Goal: Task Accomplishment & Management: Use online tool/utility

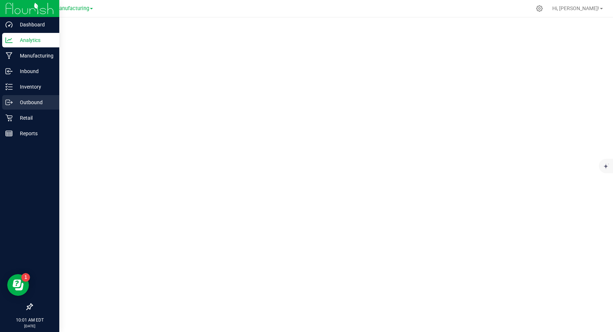
click at [25, 100] on p "Outbound" at bounding box center [34, 102] width 43 height 9
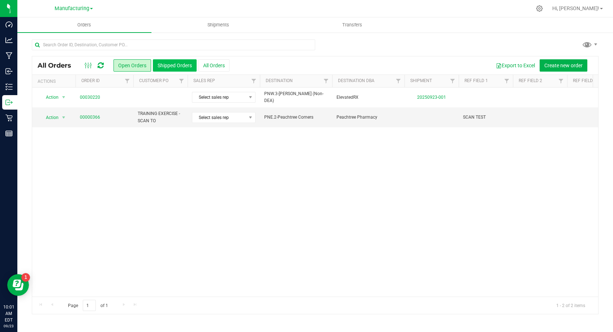
click at [175, 69] on button "Shipped Orders" at bounding box center [175, 65] width 44 height 12
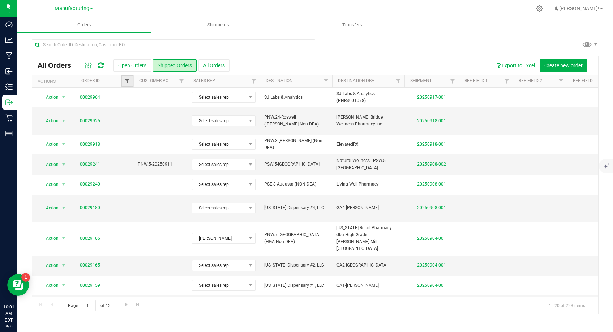
click at [127, 81] on span "Filter" at bounding box center [127, 81] width 6 height 6
click at [89, 81] on link "Order ID" at bounding box center [90, 80] width 18 height 5
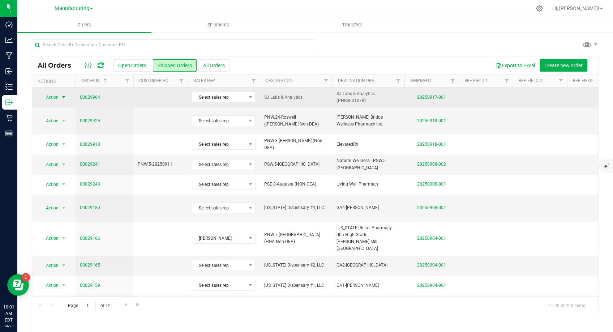
click at [59, 96] on span "select" at bounding box center [63, 97] width 9 height 10
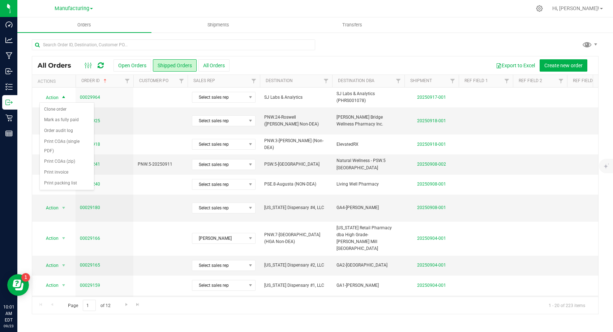
click at [361, 51] on div at bounding box center [315, 47] width 567 height 17
drag, startPoint x: 104, startPoint y: 44, endPoint x: 111, endPoint y: 47, distance: 7.2
click at [104, 44] on input "text" at bounding box center [173, 44] width 283 height 11
type input "2"
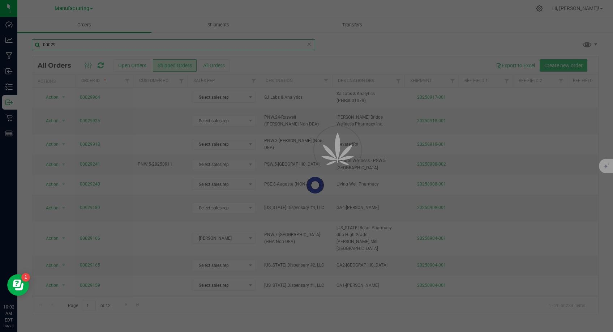
type input "00029"
click at [127, 82] on div at bounding box center [306, 166] width 613 height 332
click at [220, 121] on div at bounding box center [306, 166] width 613 height 332
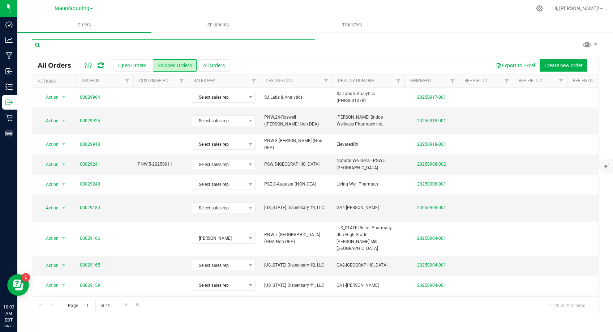
click at [66, 43] on input "text" at bounding box center [173, 44] width 283 height 11
click at [130, 81] on span "Filter" at bounding box center [127, 81] width 6 height 6
click at [132, 112] on button "Filter" at bounding box center [143, 116] width 35 height 16
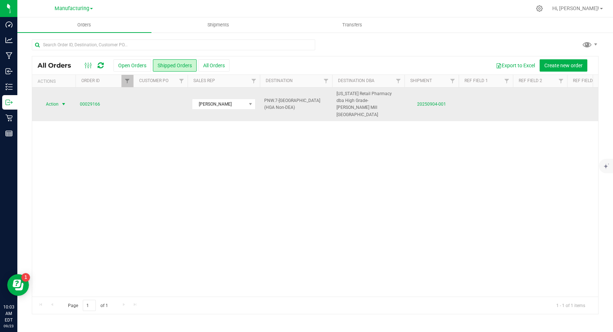
click at [54, 99] on span "Action" at bounding box center [49, 104] width 20 height 10
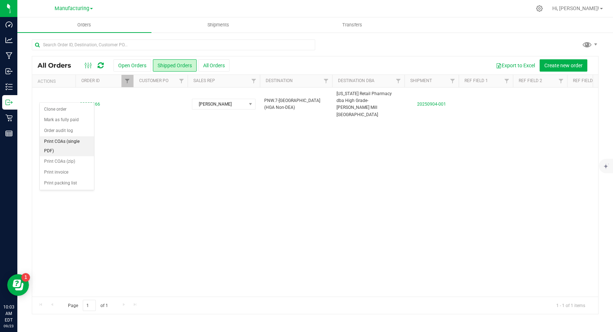
click at [70, 140] on li "Print COAs (single PDF)" at bounding box center [67, 146] width 54 height 20
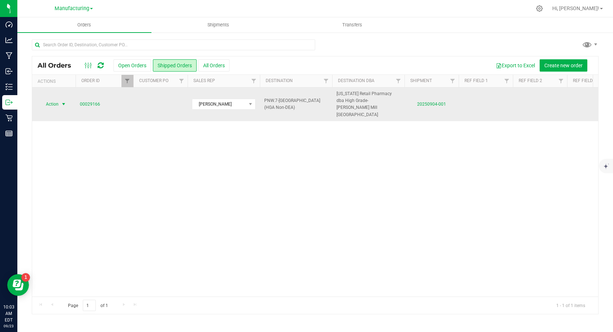
click at [64, 101] on span "select" at bounding box center [64, 104] width 6 height 6
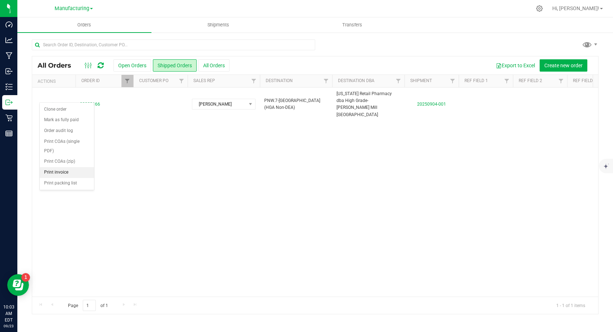
click at [58, 170] on li "Print invoice" at bounding box center [67, 172] width 54 height 11
click at [128, 81] on span "Filter" at bounding box center [127, 81] width 6 height 6
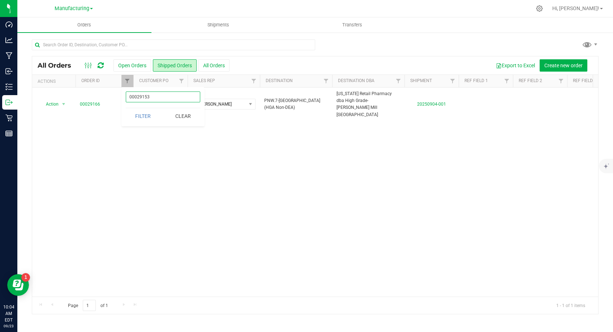
click at [126, 108] on button "Filter" at bounding box center [143, 116] width 35 height 16
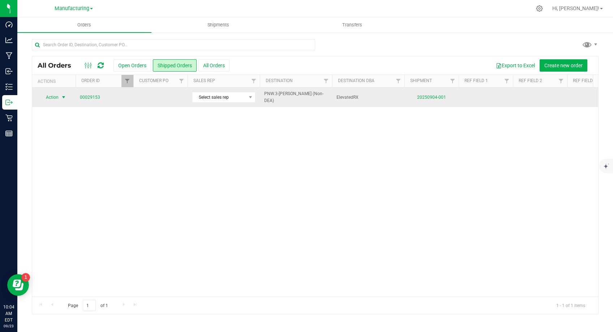
click at [60, 98] on span "select" at bounding box center [63, 97] width 9 height 10
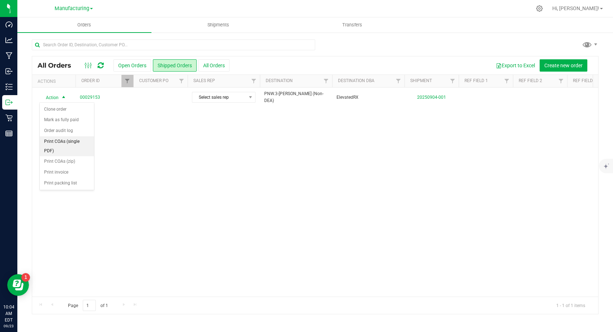
click at [66, 144] on li "Print COAs (single PDF)" at bounding box center [67, 146] width 54 height 20
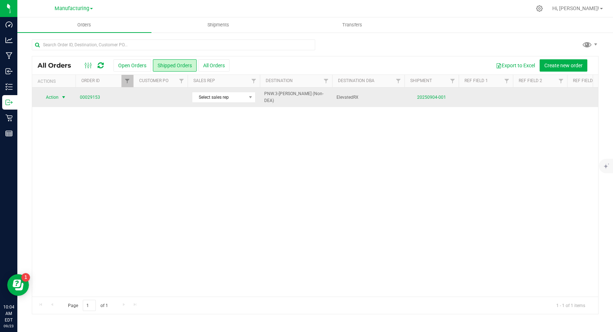
click at [55, 100] on span "Action" at bounding box center [49, 97] width 20 height 10
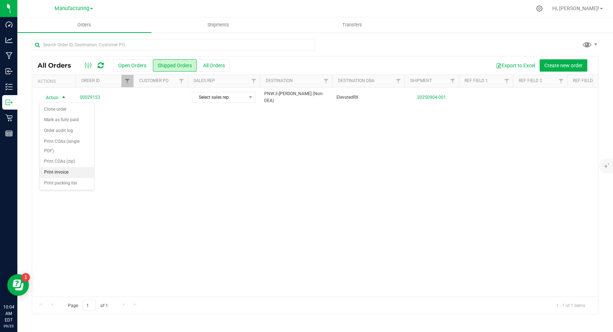
click at [73, 173] on li "Print invoice" at bounding box center [67, 172] width 54 height 11
click at [129, 82] on span "Filter" at bounding box center [127, 81] width 6 height 6
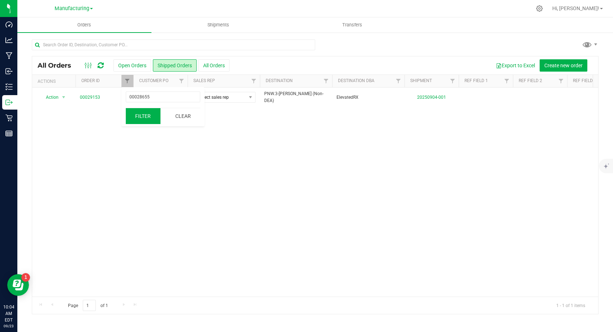
click at [150, 120] on button "Filter" at bounding box center [143, 116] width 35 height 16
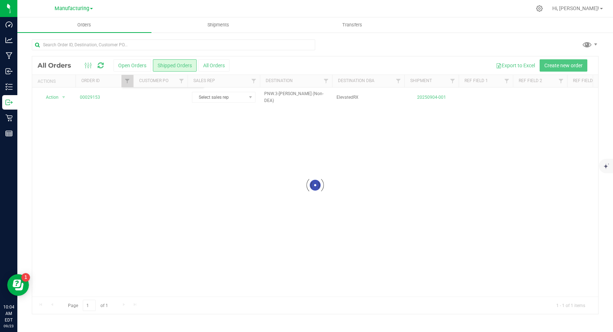
type input "00028655"
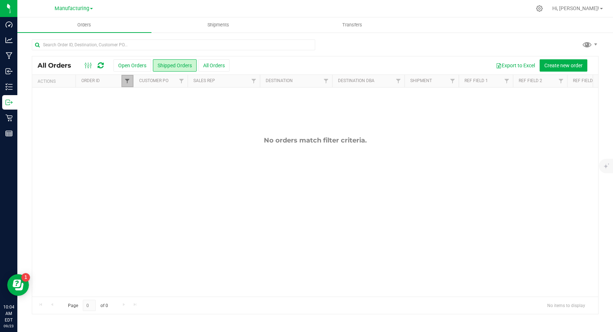
click at [125, 79] on span "Filter" at bounding box center [127, 81] width 6 height 6
drag, startPoint x: 161, startPoint y: 99, endPoint x: 139, endPoint y: 98, distance: 22.1
click at [139, 98] on input "00028655" at bounding box center [163, 96] width 74 height 11
drag, startPoint x: 157, startPoint y: 96, endPoint x: 94, endPoint y: 94, distance: 62.9
click at [94, 94] on body "Dashboard Analytics Manufacturing Inbound Inventory Outbound Retail Reports 10:…" at bounding box center [306, 166] width 613 height 332
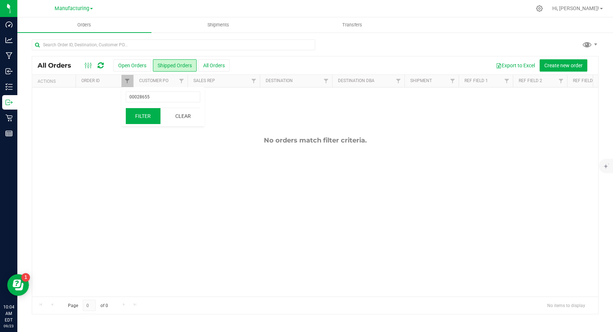
click at [144, 114] on button "Filter" at bounding box center [143, 116] width 35 height 16
click at [206, 64] on button "All Orders" at bounding box center [213, 65] width 31 height 12
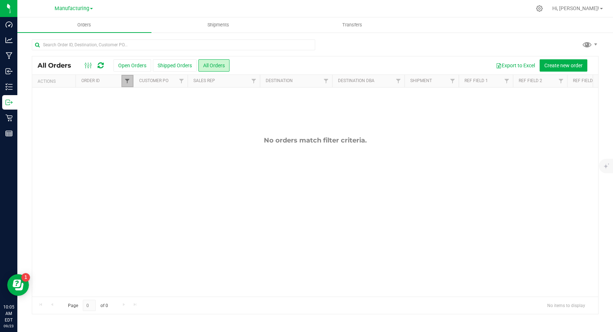
click at [130, 83] on span "Filter" at bounding box center [127, 81] width 6 height 6
drag, startPoint x: 159, startPoint y: 97, endPoint x: 102, endPoint y: 92, distance: 57.3
click at [102, 92] on body "Dashboard Analytics Manufacturing Inbound Inventory Outbound Retail Reports 10:…" at bounding box center [306, 166] width 613 height 332
type input "28655"
click at [126, 108] on button "Filter" at bounding box center [143, 116] width 35 height 16
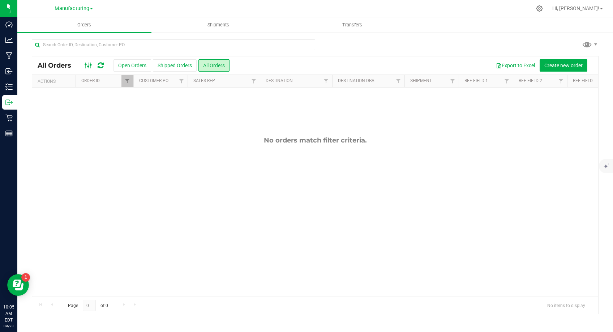
click at [89, 63] on icon at bounding box center [89, 65] width 8 height 9
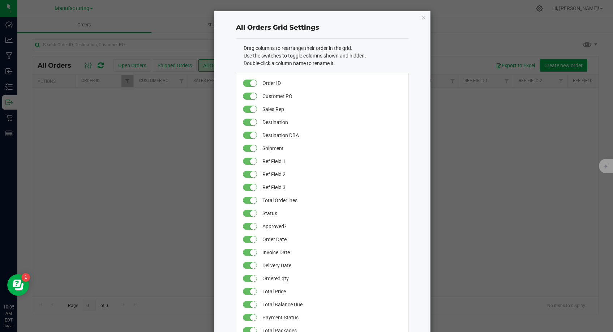
click at [99, 149] on ngb-modal-window "All Orders Grid Settings Drag columns to rearrange their order in the grid. Use…" at bounding box center [309, 166] width 618 height 332
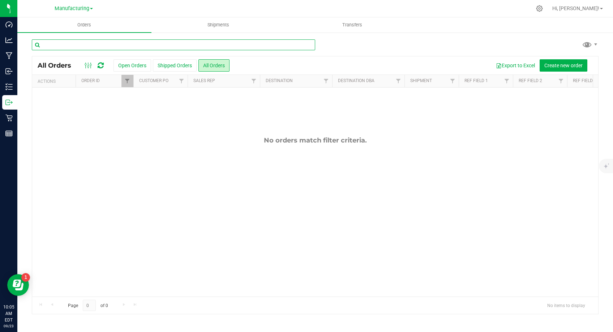
click at [94, 42] on input "text" at bounding box center [173, 44] width 283 height 11
paste input "00028655"
type input "00028655"
click at [217, 26] on span "Shipments" at bounding box center [218, 25] width 41 height 7
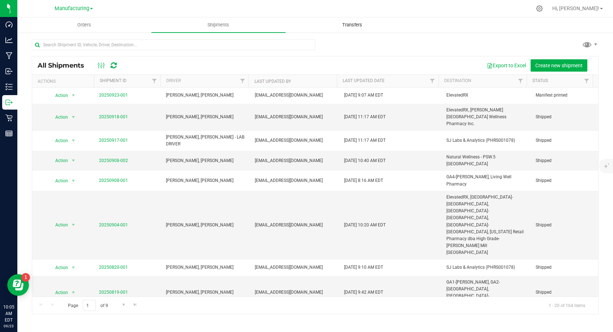
click at [346, 25] on span "Transfers" at bounding box center [351, 25] width 39 height 7
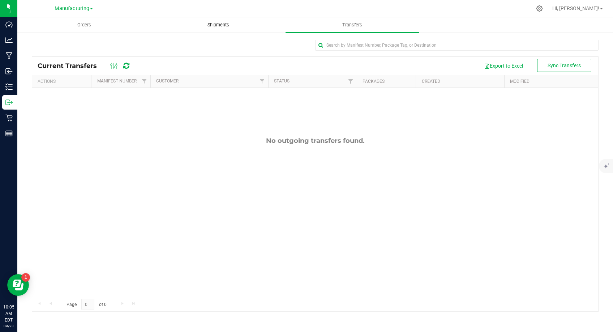
click at [233, 25] on span "Shipments" at bounding box center [218, 25] width 41 height 7
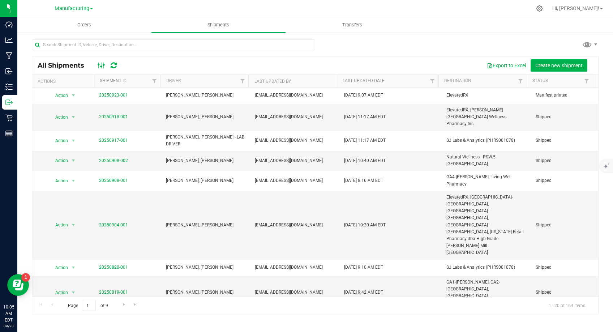
click at [105, 66] on icon at bounding box center [102, 65] width 8 height 9
click at [161, 80] on div at bounding box center [159, 81] width 3 height 13
click at [588, 80] on span "Filter" at bounding box center [587, 81] width 6 height 6
click at [448, 65] on div "Export to Excel Create new shipment" at bounding box center [359, 65] width 468 height 12
click at [520, 82] on span "Filter" at bounding box center [521, 81] width 6 height 6
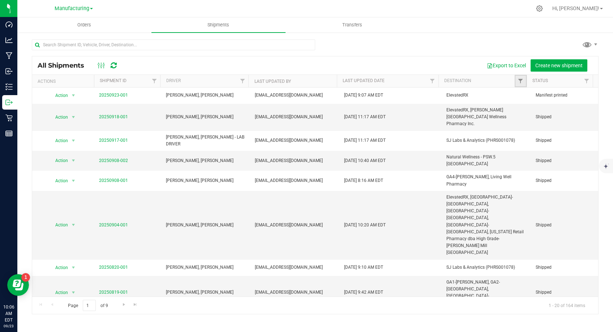
click at [520, 85] on link "Filter" at bounding box center [521, 81] width 12 height 12
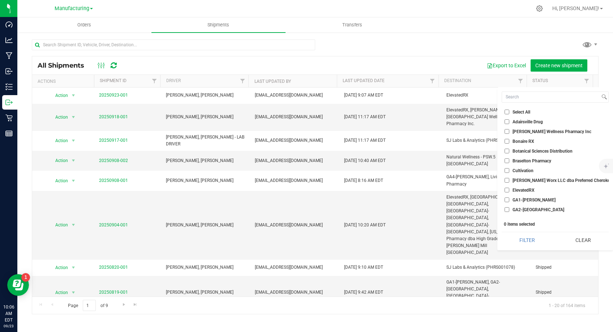
click at [506, 189] on input "ElevatedRX" at bounding box center [507, 190] width 5 height 5
checkbox input "true"
click at [507, 181] on input "Dalton Worx LLC dba Preferred Cherokee Pharmacy Dalton" at bounding box center [507, 180] width 5 height 5
checkbox input "true"
click at [506, 162] on input "Braselton Pharmacy" at bounding box center [507, 160] width 5 height 5
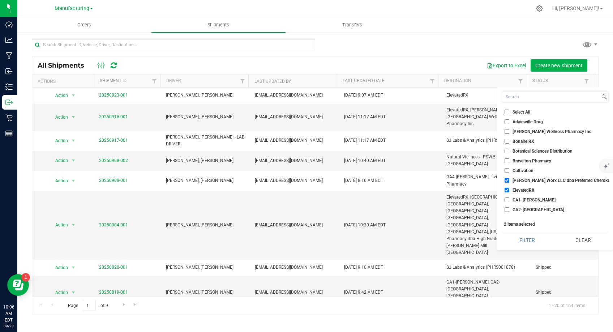
checkbox input "true"
click at [507, 142] on input "Bonaire RX" at bounding box center [507, 141] width 5 height 5
checkbox input "true"
click at [507, 131] on input "Baxley Wellness Pharmacy Inc" at bounding box center [507, 131] width 5 height 5
checkbox input "true"
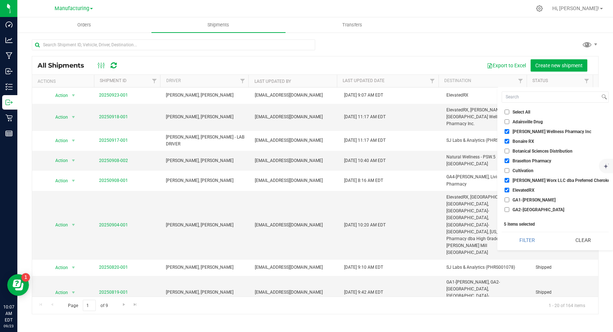
click at [506, 123] on input "Adairsville Drug" at bounding box center [507, 121] width 5 height 5
checkbox input "true"
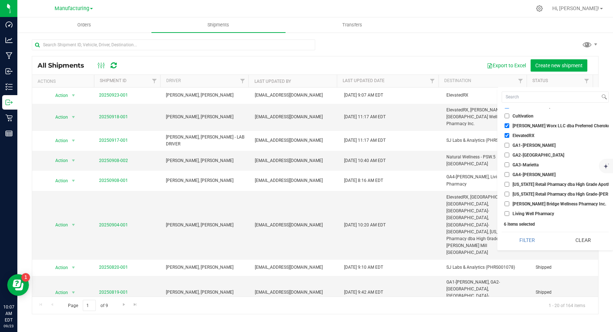
scroll to position [87, 0]
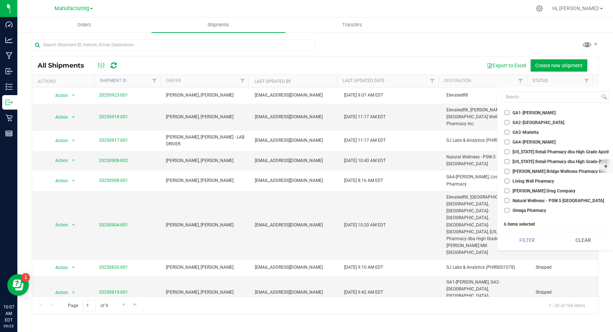
click at [506, 152] on input "Georgia Retail Pharmacy dba High Grade Apothecary - Douglas" at bounding box center [507, 151] width 5 height 5
checkbox input "true"
click at [508, 163] on input "[US_STATE] Retail Pharmacy dba High Grade-[PERSON_NAME] Mill [GEOGRAPHIC_DATA]" at bounding box center [507, 161] width 5 height 5
checkbox input "true"
click at [507, 170] on input "[PERSON_NAME] Bridge Wellness Pharmacy Inc." at bounding box center [507, 171] width 5 height 5
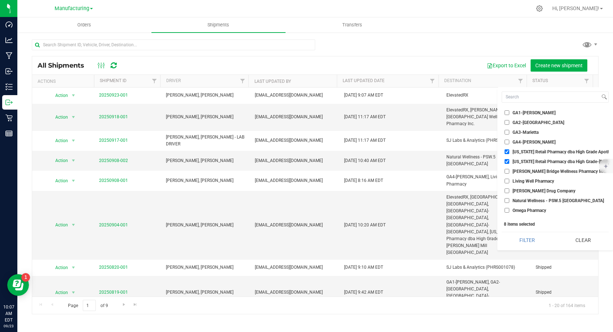
checkbox input "true"
click at [507, 182] on input "Living Well Pharmacy" at bounding box center [507, 181] width 5 height 5
checkbox input "true"
click at [507, 190] on input "Moseley Drug Company" at bounding box center [507, 190] width 5 height 5
checkbox input "true"
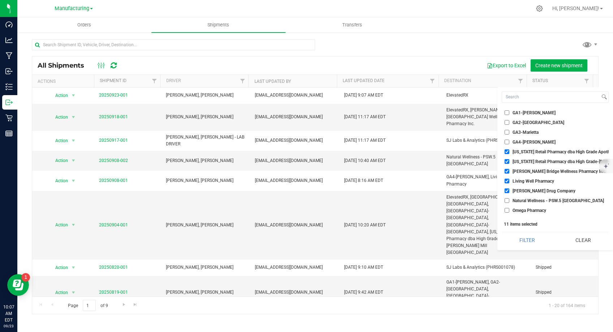
click at [508, 198] on input "Natural Wellness - PSW.5 [GEOGRAPHIC_DATA]" at bounding box center [507, 200] width 5 height 5
checkbox input "true"
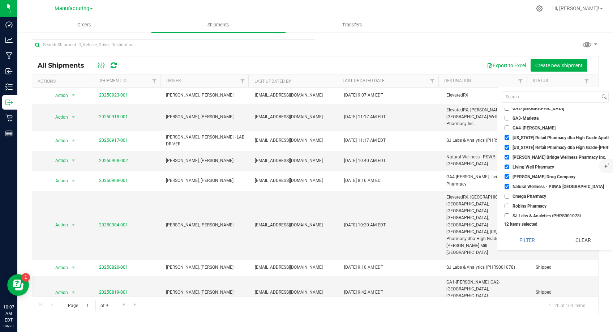
scroll to position [106, 0]
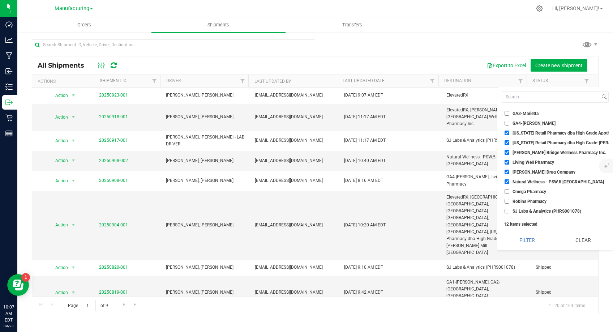
click at [507, 190] on input "Omega Pharmacy" at bounding box center [507, 191] width 5 height 5
checkbox input "true"
click at [510, 204] on li "Robins Pharmacy" at bounding box center [555, 201] width 107 height 8
click at [505, 200] on input "Robins Pharmacy" at bounding box center [507, 201] width 5 height 5
checkbox input "true"
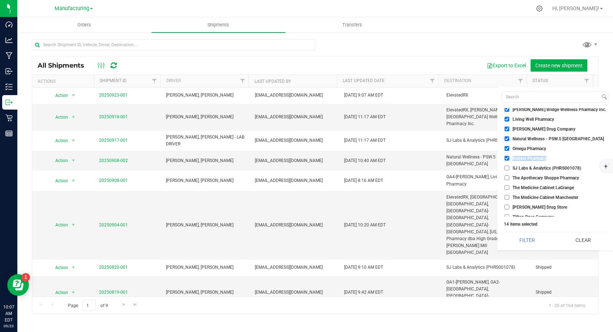
scroll to position [154, 0]
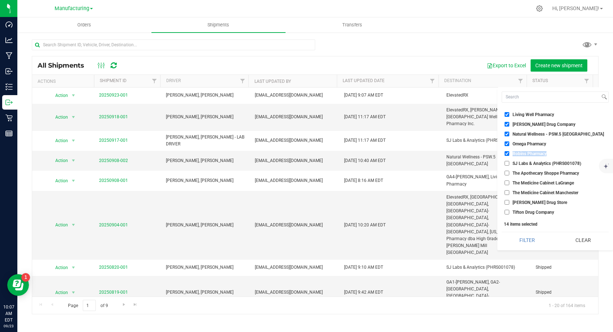
click at [506, 174] on input "The Apothecary Shoppe Pharmacy" at bounding box center [507, 173] width 5 height 5
checkbox input "true"
click at [506, 185] on li "The Medicine Cabinet LaGrange" at bounding box center [555, 183] width 107 height 8
click at [506, 190] on input "The Medicine Cabinet Manchester" at bounding box center [507, 192] width 5 height 5
checkbox input "true"
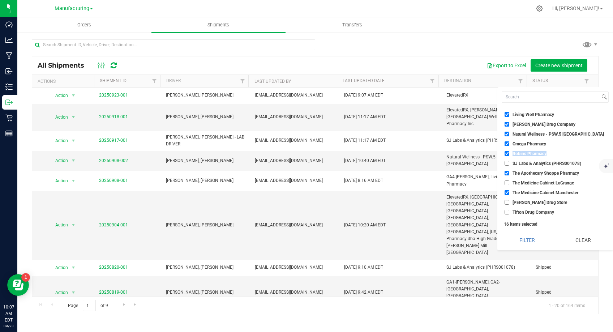
click at [506, 200] on input "Thomas Drug Store" at bounding box center [507, 202] width 5 height 5
checkbox input "true"
click at [506, 181] on input "The Medicine Cabinet LaGrange" at bounding box center [507, 182] width 5 height 5
checkbox input "true"
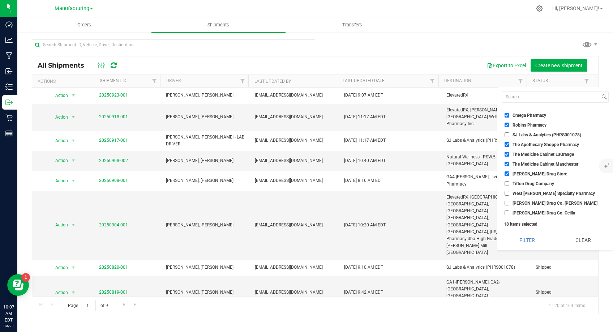
click at [505, 181] on li "Tifton Drug Company" at bounding box center [555, 184] width 107 height 8
click at [506, 183] on input "Tifton Drug Company" at bounding box center [507, 183] width 5 height 5
checkbox input "true"
click at [507, 192] on input "West Cobb Specialty Pharmacy" at bounding box center [507, 193] width 5 height 5
checkbox input "true"
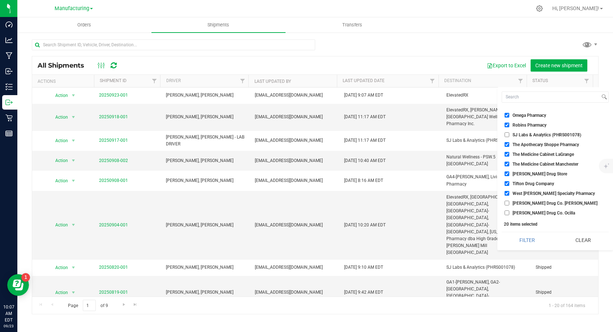
click at [507, 202] on input "Wills Drug Co. Fitzgerald" at bounding box center [507, 203] width 5 height 5
checkbox input "true"
click at [507, 210] on input "Wills Drug Co. Ocilla" at bounding box center [507, 212] width 5 height 5
checkbox input "true"
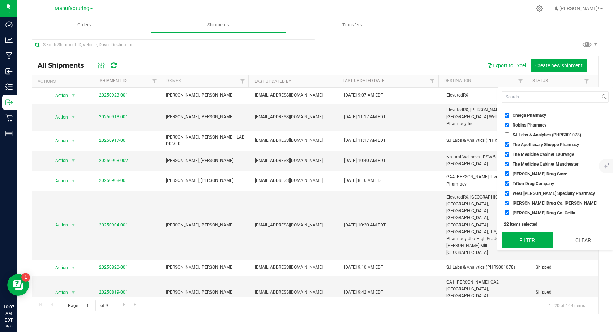
click at [525, 240] on button "Filter" at bounding box center [527, 240] width 51 height 16
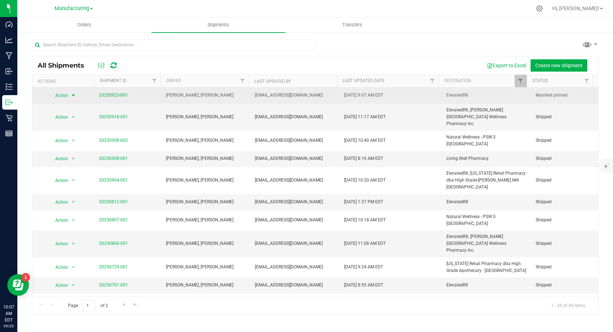
click at [76, 97] on span "select" at bounding box center [73, 95] width 9 height 10
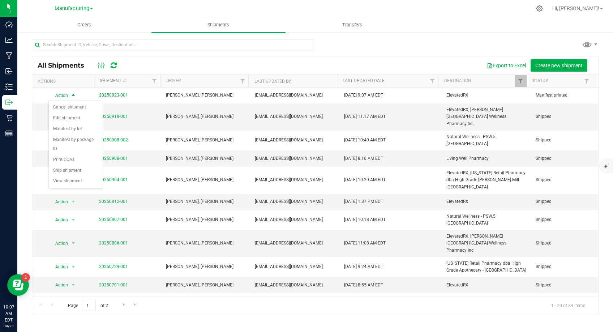
click at [195, 68] on div "Export to Excel Create new shipment" at bounding box center [359, 65] width 468 height 12
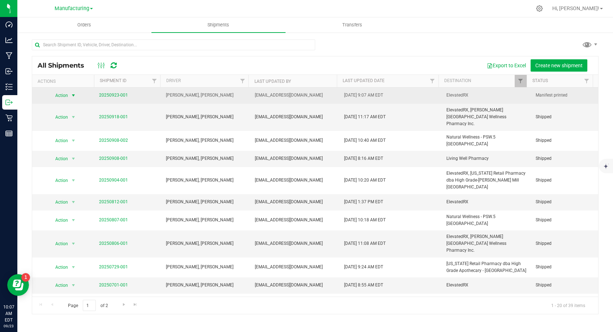
click at [72, 95] on span "select" at bounding box center [73, 96] width 6 height 6
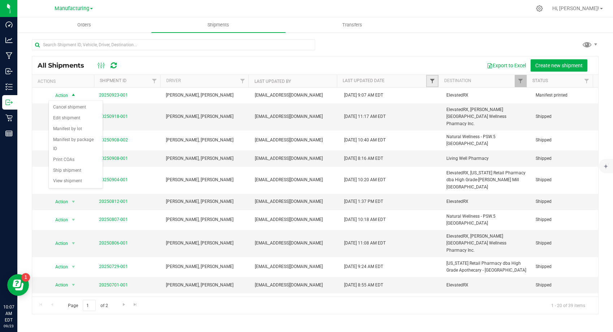
click at [432, 81] on span "Filter" at bounding box center [432, 81] width 6 height 6
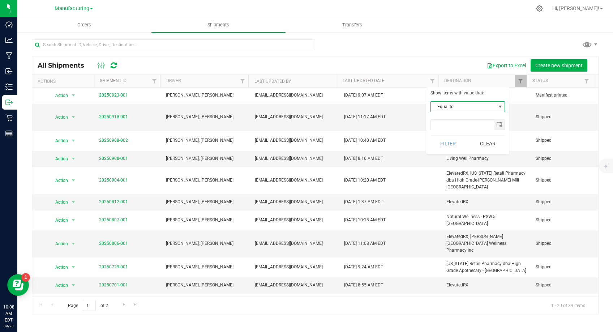
click at [486, 107] on span "Equal to" at bounding box center [463, 107] width 65 height 10
click at [468, 130] on li "Is after" at bounding box center [468, 129] width 74 height 11
click at [499, 124] on span "select" at bounding box center [499, 125] width 6 height 6
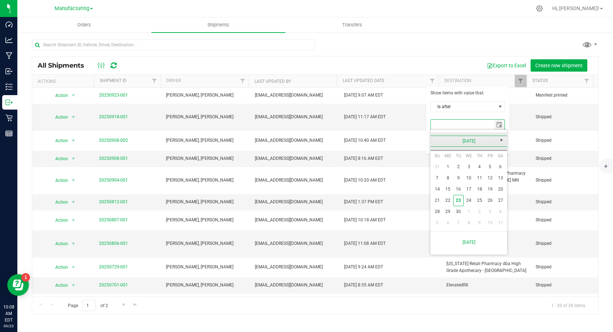
click at [469, 143] on link "September 2025" at bounding box center [469, 141] width 78 height 11
click at [437, 140] on link "2025" at bounding box center [469, 141] width 78 height 11
click at [460, 180] on link "2024" at bounding box center [459, 181] width 18 height 18
click at [442, 203] on link "Sep" at bounding box center [441, 202] width 18 height 18
click at [458, 202] on link "24" at bounding box center [458, 200] width 10 height 11
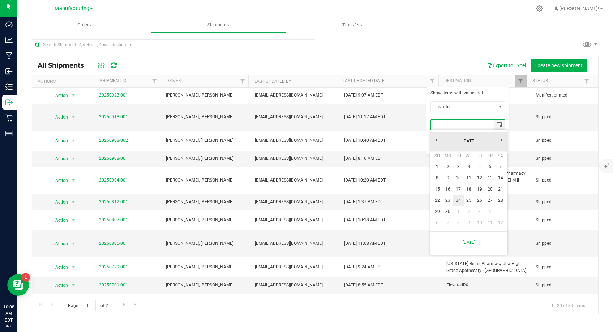
type input "9/24/2024"
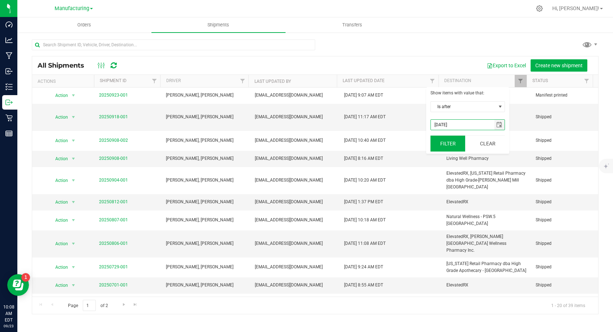
click at [443, 143] on button "Filter" at bounding box center [447, 144] width 35 height 16
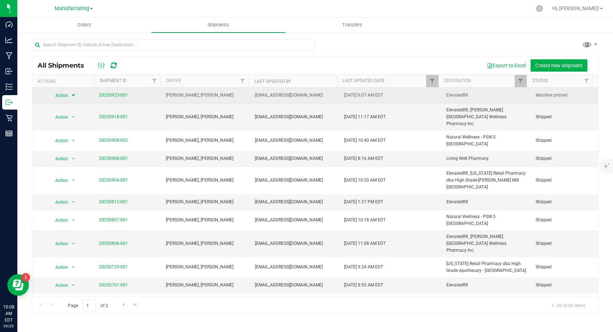
click at [74, 95] on span "select" at bounding box center [73, 96] width 6 height 6
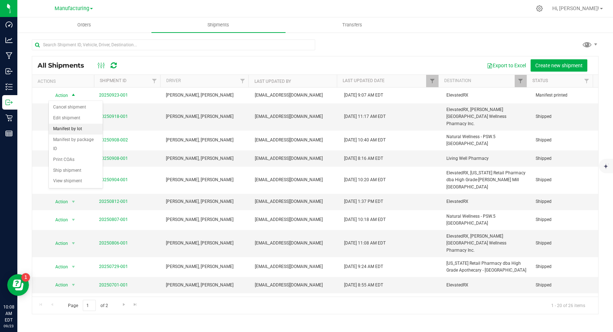
click at [68, 128] on li "Manifest by lot" at bounding box center [76, 129] width 54 height 11
click at [75, 114] on span "select" at bounding box center [73, 117] width 6 height 6
click at [75, 126] on li "Manifest by lot" at bounding box center [76, 125] width 54 height 11
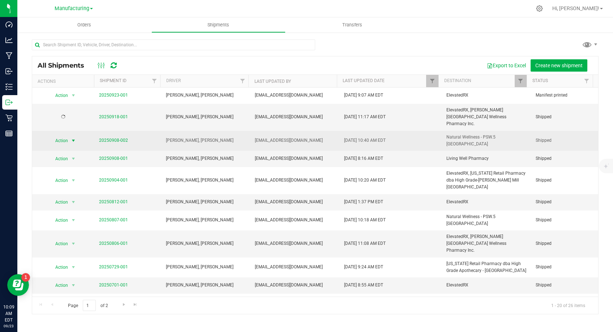
click at [72, 138] on span "select" at bounding box center [73, 141] width 6 height 6
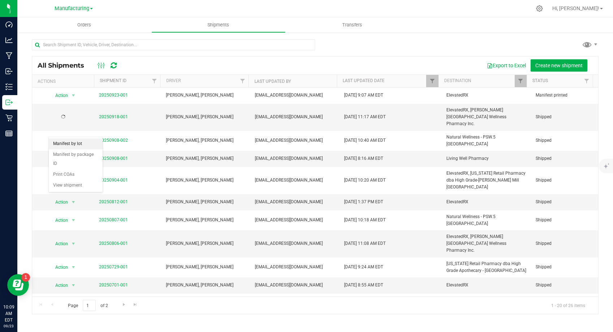
click at [68, 144] on li "Manifest by lot" at bounding box center [76, 143] width 54 height 11
click at [71, 156] on span "select" at bounding box center [73, 159] width 6 height 6
click at [74, 160] on li "Manifest by lot" at bounding box center [76, 160] width 54 height 11
click at [63, 154] on span "Action" at bounding box center [59, 159] width 20 height 10
click at [72, 185] on li "Print COAs" at bounding box center [76, 190] width 54 height 11
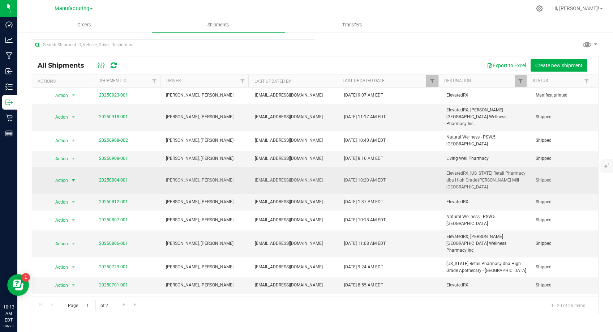
click at [73, 177] on span "select" at bounding box center [73, 180] width 6 height 6
click at [70, 177] on span "select" at bounding box center [73, 180] width 6 height 6
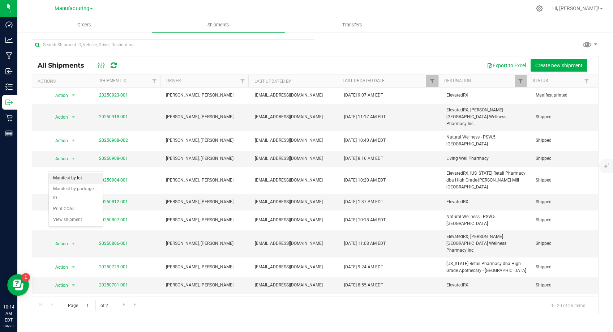
click at [71, 179] on li "Manifest by lot" at bounding box center [76, 178] width 54 height 11
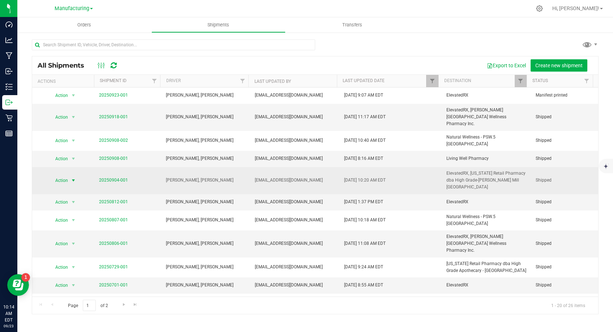
click at [59, 175] on span "Action" at bounding box center [59, 180] width 20 height 10
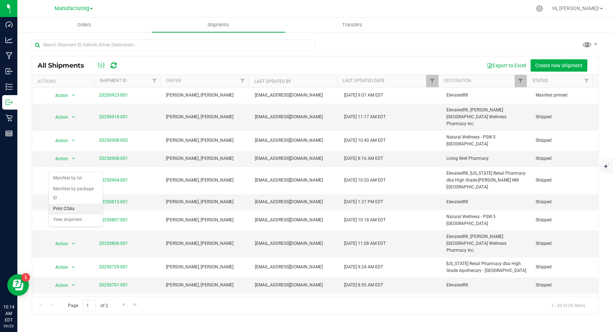
click at [68, 203] on li "Print COAs" at bounding box center [76, 208] width 54 height 11
click at [74, 199] on span "select" at bounding box center [73, 202] width 6 height 6
click at [68, 196] on li "Manifest by lot" at bounding box center [76, 196] width 54 height 11
click at [66, 197] on span "Action" at bounding box center [59, 202] width 20 height 10
click at [70, 222] on li "Print COAs" at bounding box center [76, 227] width 54 height 11
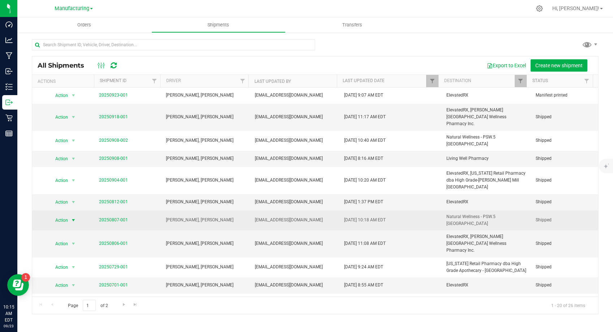
click at [62, 215] on span "Action" at bounding box center [59, 220] width 20 height 10
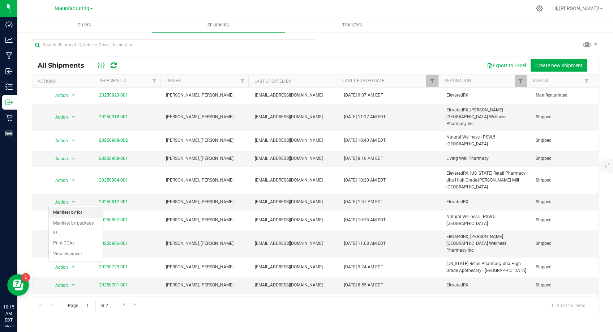
click at [64, 215] on li "Manifest by lot" at bounding box center [76, 212] width 54 height 11
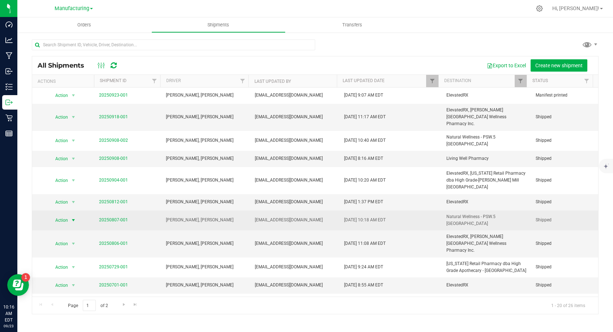
click at [77, 215] on span "select" at bounding box center [73, 220] width 9 height 10
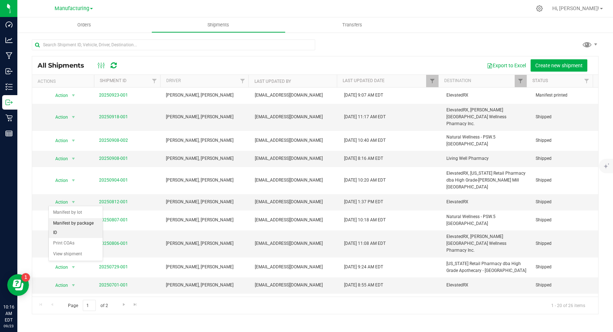
click at [78, 222] on li "Manifest by package ID" at bounding box center [76, 228] width 54 height 20
click at [74, 241] on span "select" at bounding box center [73, 244] width 6 height 6
click at [79, 232] on li "Manifest by lot" at bounding box center [76, 230] width 54 height 11
click at [75, 241] on span "select" at bounding box center [73, 244] width 6 height 6
click at [72, 256] on li "Print COAs" at bounding box center [76, 261] width 54 height 11
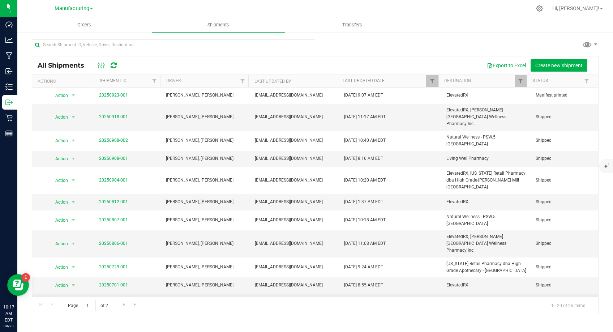
click at [73, 300] on span "select" at bounding box center [73, 303] width 6 height 6
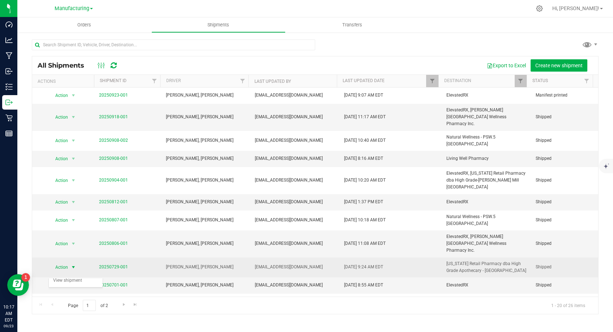
click at [66, 262] on span "Action" at bounding box center [59, 267] width 20 height 10
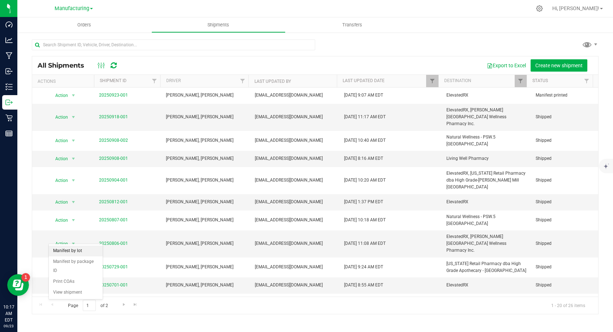
click at [52, 253] on li "Manifest by lot" at bounding box center [76, 250] width 54 height 11
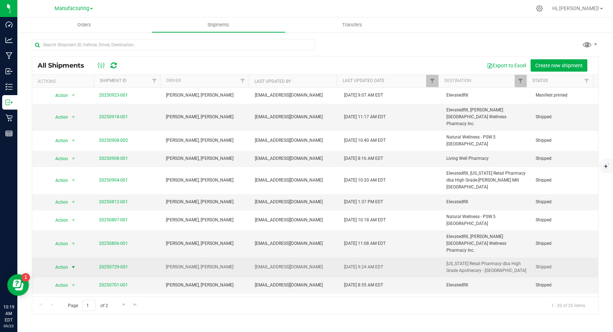
click at [74, 264] on span "select" at bounding box center [73, 267] width 6 height 6
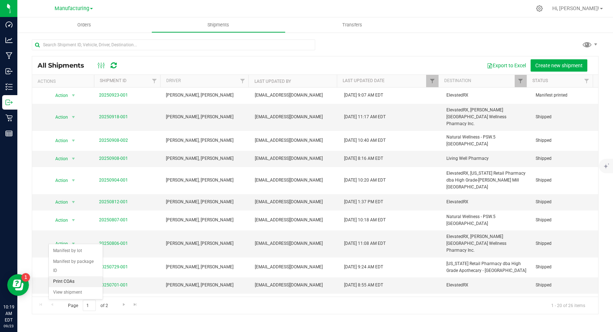
click at [80, 276] on li "Print COAs" at bounding box center [76, 281] width 54 height 11
click at [72, 282] on span "select" at bounding box center [73, 285] width 6 height 6
click at [78, 269] on li "Manifest by lot" at bounding box center [76, 268] width 54 height 11
click at [65, 280] on div at bounding box center [64, 283] width 54 height 7
click at [65, 280] on span "Action" at bounding box center [59, 285] width 20 height 10
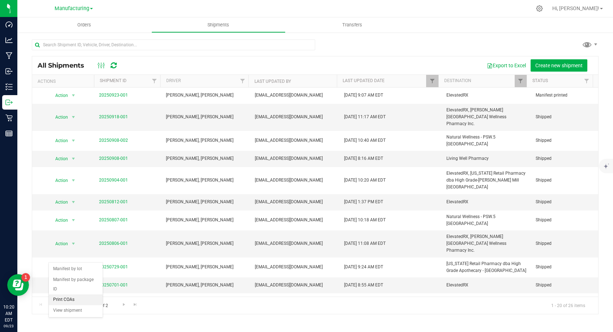
click at [70, 294] on li "Print COAs" at bounding box center [76, 299] width 54 height 11
click at [76, 300] on span "select" at bounding box center [73, 303] width 6 height 6
click at [75, 286] on li "Manifest by lot" at bounding box center [76, 285] width 54 height 11
click at [69, 298] on span "select" at bounding box center [73, 303] width 9 height 10
click at [81, 310] on li "Print COAs" at bounding box center [76, 315] width 54 height 11
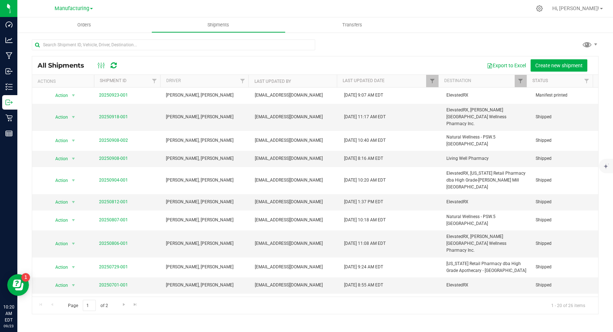
click at [74, 318] on span "select" at bounding box center [73, 321] width 6 height 6
click at [76, 244] on li "Manifest by lot" at bounding box center [76, 245] width 54 height 11
click at [72, 318] on span "select" at bounding box center [73, 321] width 6 height 6
click at [76, 270] on li "Print COAs" at bounding box center [76, 275] width 54 height 11
click at [123, 304] on span "Go to the next page" at bounding box center [124, 304] width 6 height 6
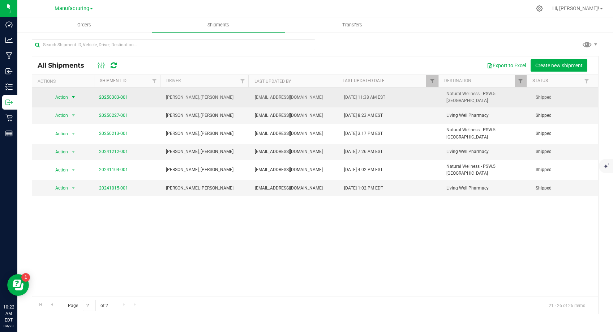
click at [72, 94] on span "select" at bounding box center [73, 97] width 6 height 6
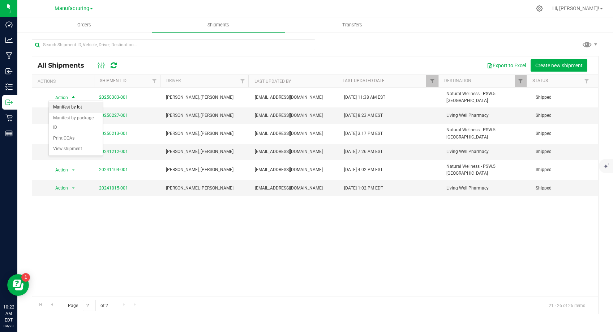
click at [73, 105] on li "Manifest by lot" at bounding box center [76, 107] width 54 height 11
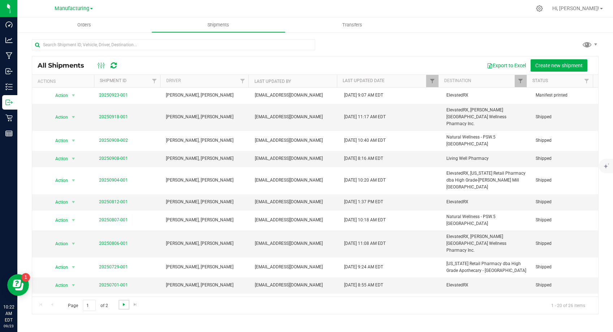
click at [121, 304] on span "Go to the next page" at bounding box center [124, 304] width 6 height 6
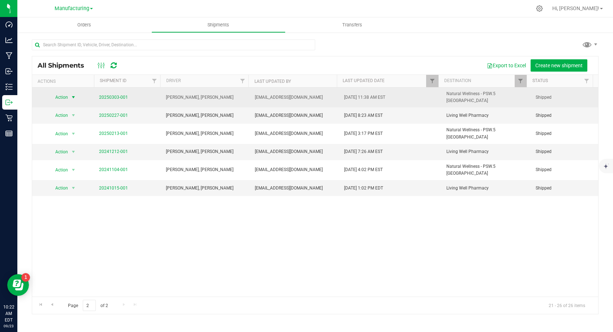
click at [73, 95] on span "select" at bounding box center [73, 97] width 6 height 6
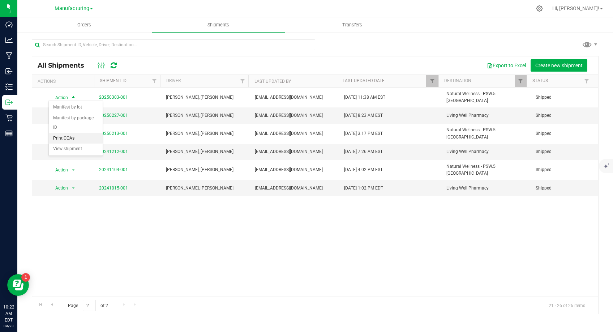
click at [70, 133] on li "Print COAs" at bounding box center [76, 138] width 54 height 11
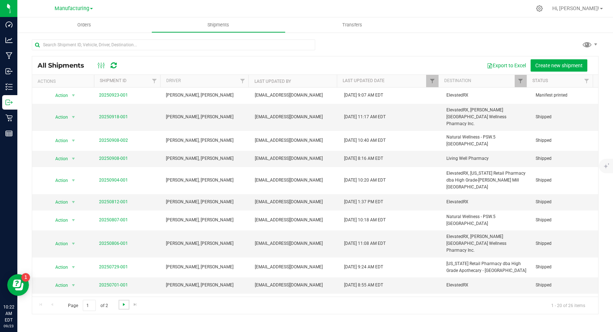
click at [124, 304] on span "Go to the next page" at bounding box center [124, 304] width 6 height 6
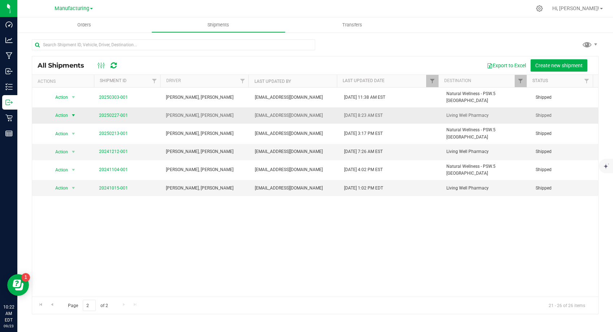
click at [74, 112] on span "select" at bounding box center [73, 115] width 6 height 6
click at [75, 125] on li "Manifest by lot" at bounding box center [76, 123] width 54 height 11
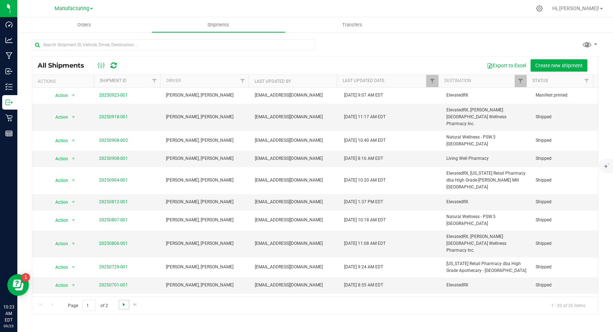
click at [124, 305] on span "Go to the next page" at bounding box center [124, 304] width 6 height 6
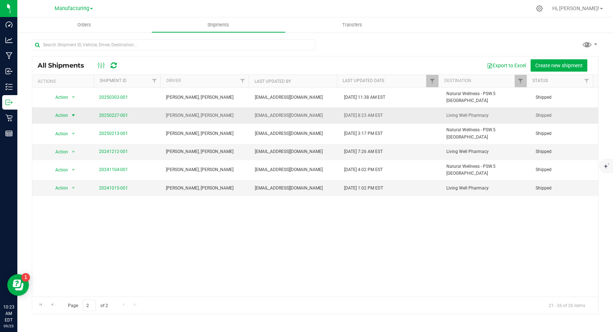
click at [73, 112] on span "select" at bounding box center [73, 115] width 6 height 6
click at [86, 149] on li "Print COAs" at bounding box center [76, 154] width 54 height 11
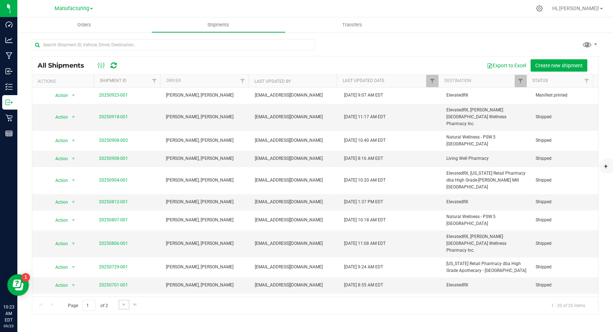
click at [121, 304] on span "Go to the next page" at bounding box center [124, 304] width 6 height 6
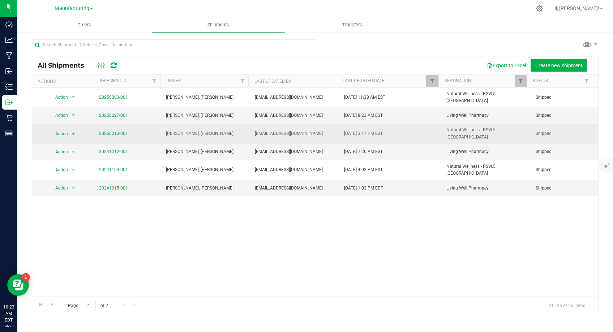
click at [75, 131] on span "select" at bounding box center [73, 134] width 6 height 6
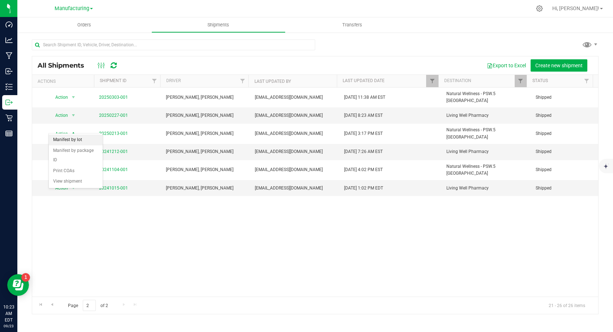
click at [75, 138] on li "Manifest by lot" at bounding box center [76, 139] width 54 height 11
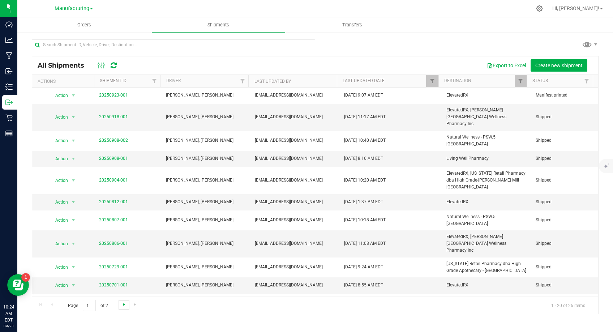
click at [124, 304] on span "Go to the next page" at bounding box center [124, 304] width 6 height 6
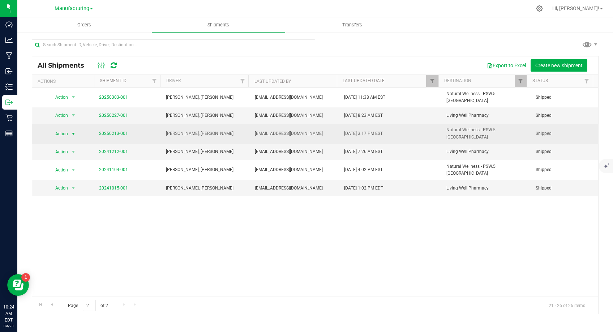
click at [70, 129] on span "select" at bounding box center [73, 134] width 9 height 10
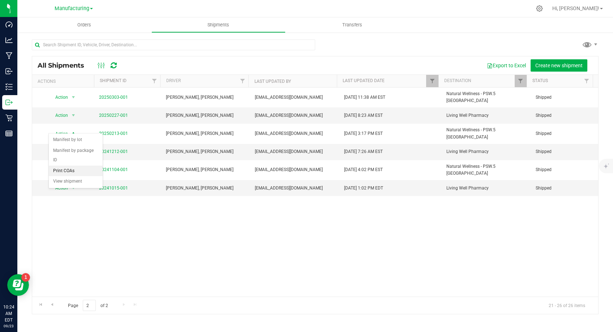
click at [88, 166] on li "Print COAs" at bounding box center [76, 171] width 54 height 11
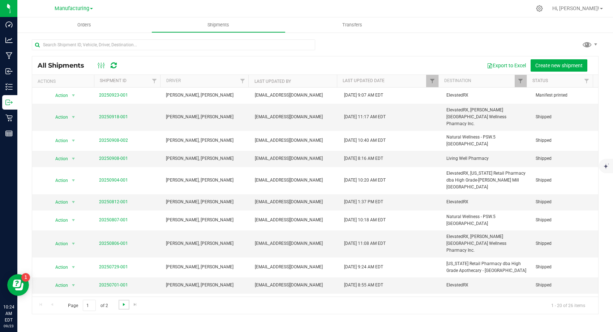
click at [123, 304] on span "Go to the next page" at bounding box center [124, 304] width 6 height 6
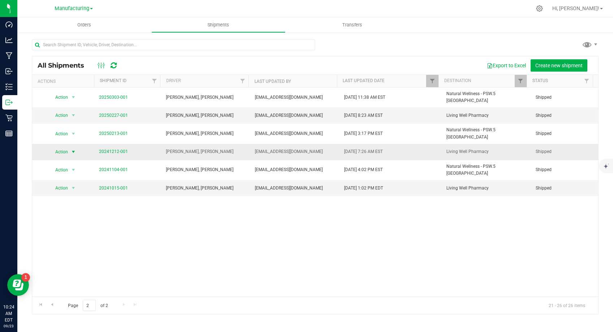
click at [75, 149] on span "select" at bounding box center [73, 152] width 6 height 6
click at [75, 155] on li "Manifest by lot" at bounding box center [76, 156] width 54 height 11
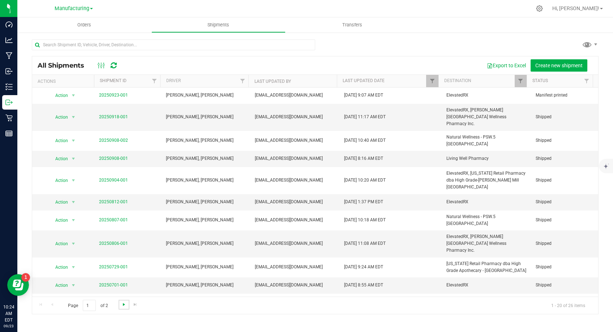
click at [123, 306] on span "Go to the next page" at bounding box center [124, 304] width 6 height 6
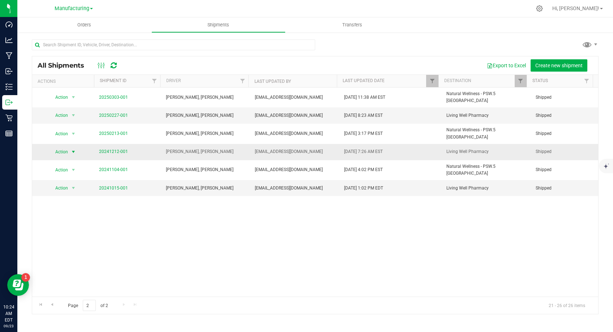
click at [72, 149] on span "select" at bounding box center [73, 152] width 6 height 6
click at [69, 182] on li "Print COAs" at bounding box center [76, 187] width 54 height 11
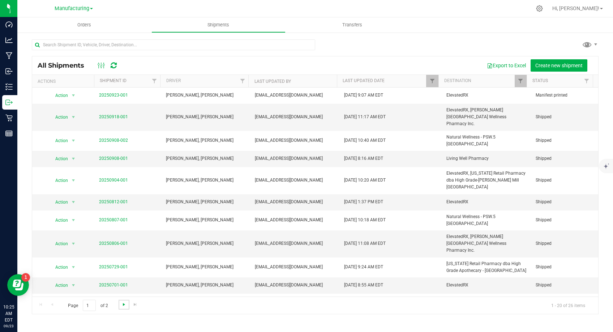
click at [124, 306] on span "Go to the next page" at bounding box center [124, 304] width 6 height 6
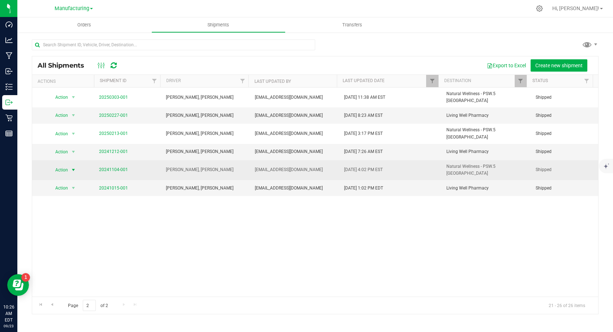
click at [73, 167] on span "select" at bounding box center [73, 170] width 6 height 6
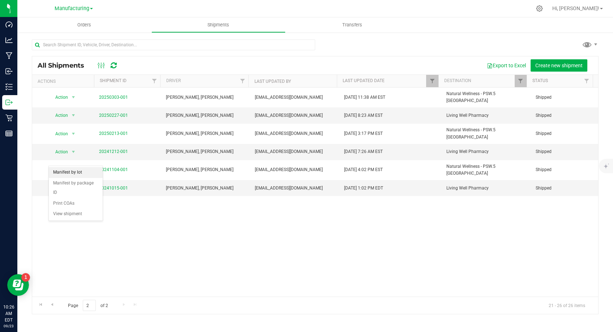
click at [72, 171] on li "Manifest by lot" at bounding box center [76, 172] width 54 height 11
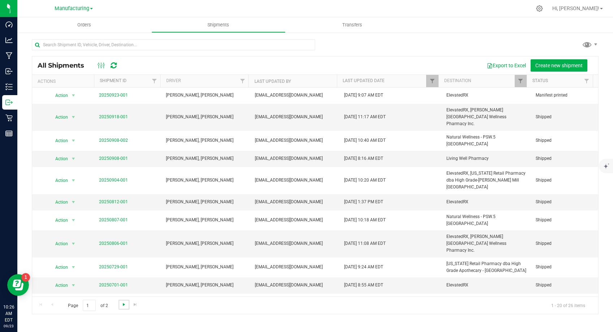
click at [123, 304] on span "Go to the next page" at bounding box center [124, 304] width 6 height 6
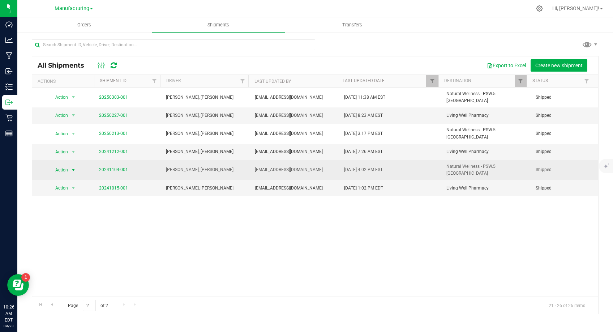
click at [73, 167] on span "select" at bounding box center [73, 170] width 6 height 6
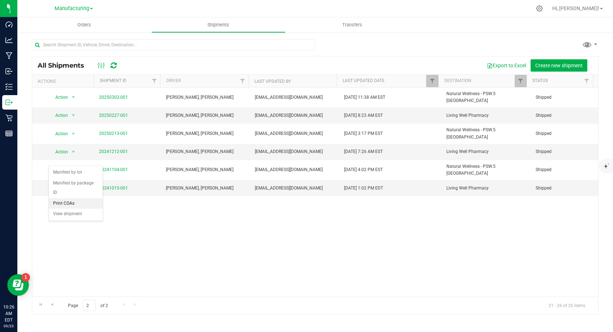
click at [84, 198] on li "Print COAs" at bounding box center [76, 203] width 54 height 11
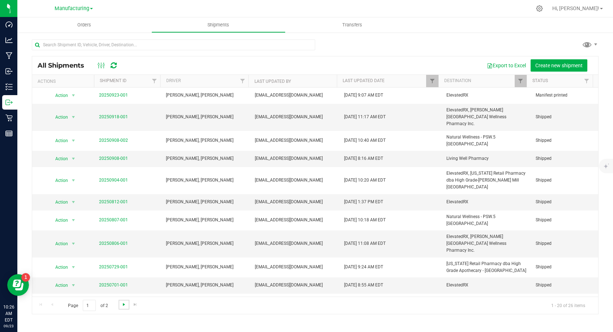
click at [122, 306] on span "Go to the next page" at bounding box center [124, 304] width 6 height 6
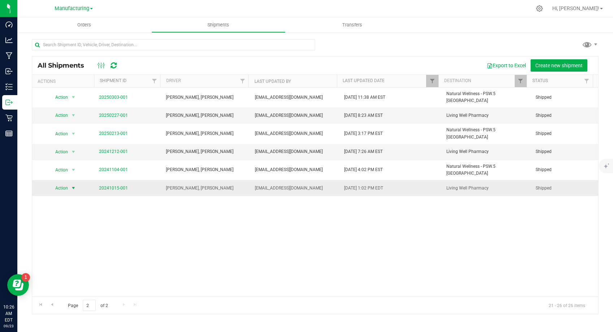
click at [67, 183] on span "Action" at bounding box center [59, 188] width 20 height 10
click at [74, 188] on li "Manifest by lot" at bounding box center [76, 188] width 54 height 11
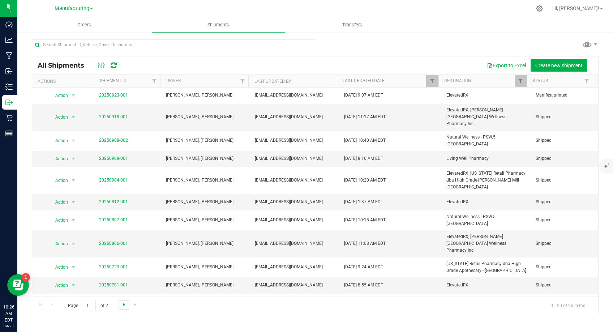
click at [121, 304] on span "Go to the next page" at bounding box center [124, 304] width 6 height 6
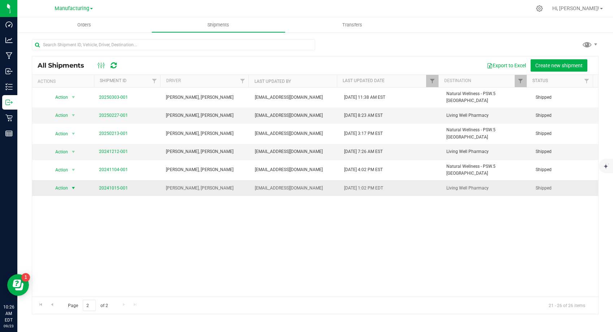
click at [72, 185] on span "select" at bounding box center [73, 188] width 6 height 6
click at [90, 214] on li "Print COAs" at bounding box center [76, 219] width 54 height 11
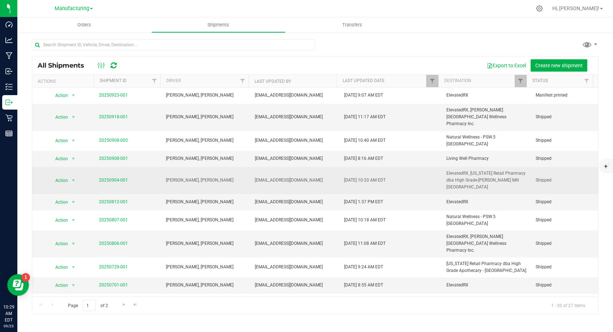
drag, startPoint x: 132, startPoint y: 292, endPoint x: 87, endPoint y: 164, distance: 135.9
click at [87, 164] on tbody "Action Action Cancel shipment Edit shipment Manifest by lot Manifest by package…" at bounding box center [315, 295] width 566 height 416
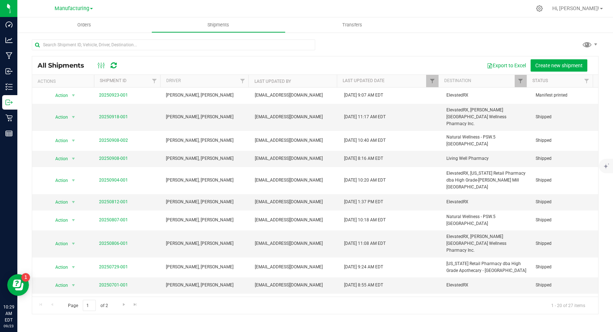
click at [489, 324] on div "Orders Shipments Transfers All Shipments Export to Excel" at bounding box center [315, 174] width 596 height 314
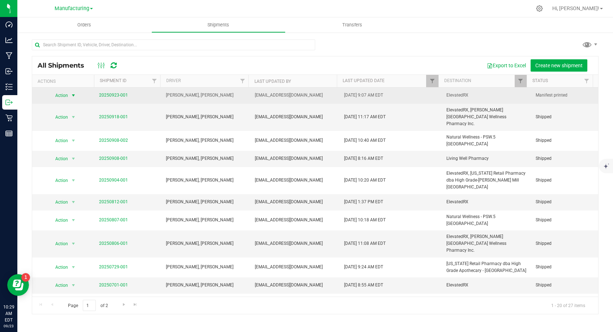
click at [71, 94] on span "select" at bounding box center [73, 96] width 6 height 6
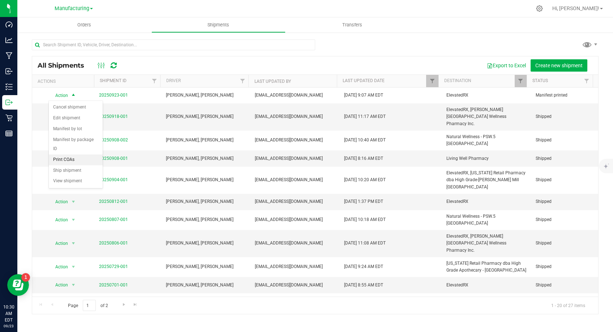
click at [79, 154] on li "Print COAs" at bounding box center [76, 159] width 54 height 11
click at [73, 115] on span "select" at bounding box center [73, 117] width 6 height 6
click at [86, 151] on li "Print COAs" at bounding box center [76, 156] width 54 height 11
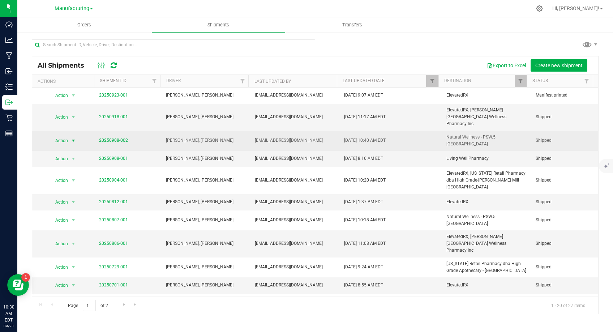
click at [73, 138] on span "select" at bounding box center [73, 141] width 6 height 6
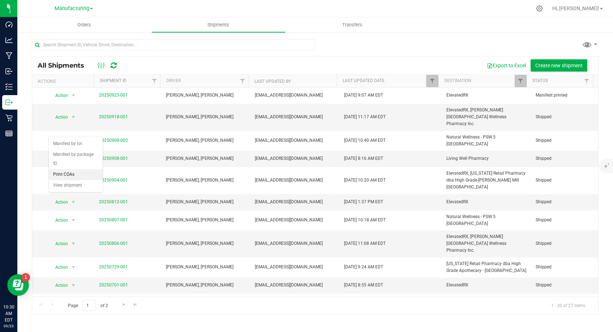
click at [73, 169] on li "Print COAs" at bounding box center [76, 174] width 54 height 11
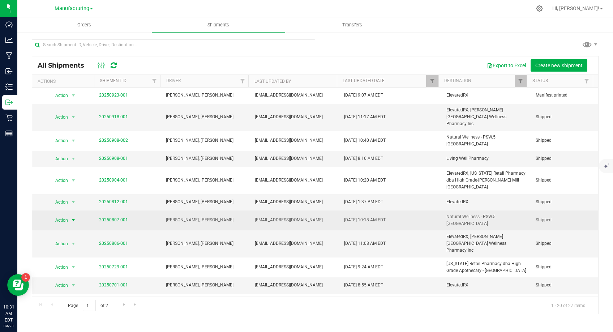
click at [73, 217] on span "select" at bounding box center [73, 220] width 6 height 6
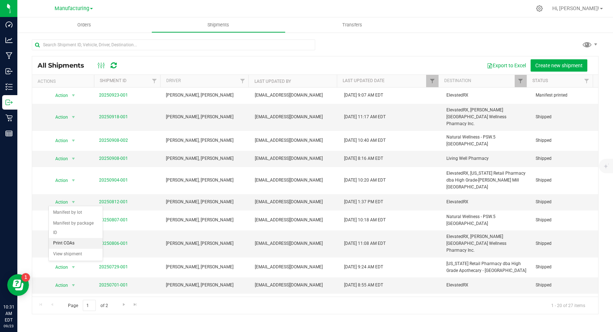
click at [70, 238] on li "Print COAs" at bounding box center [76, 243] width 54 height 11
click at [510, 66] on button "Export to Excel" at bounding box center [506, 65] width 48 height 12
click at [155, 80] on span "Filter" at bounding box center [154, 81] width 6 height 6
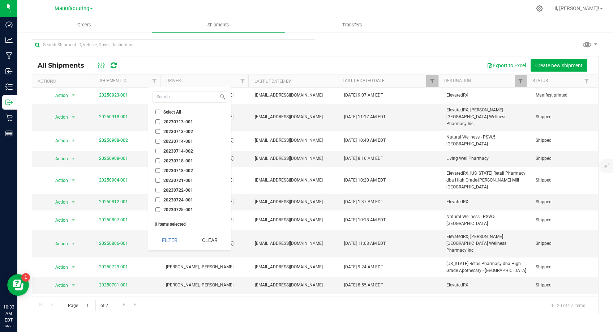
click at [161, 65] on div "Export to Excel Create new shipment" at bounding box center [359, 65] width 468 height 12
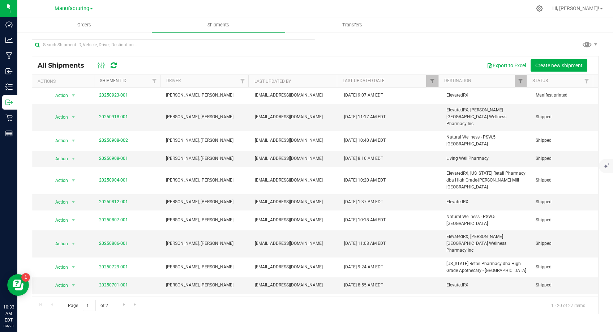
click at [125, 80] on link "Shipment ID" at bounding box center [113, 80] width 27 height 5
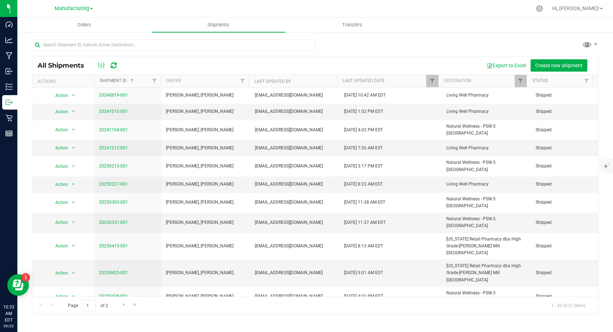
click at [124, 83] on link "Shipment ID" at bounding box center [117, 80] width 35 height 5
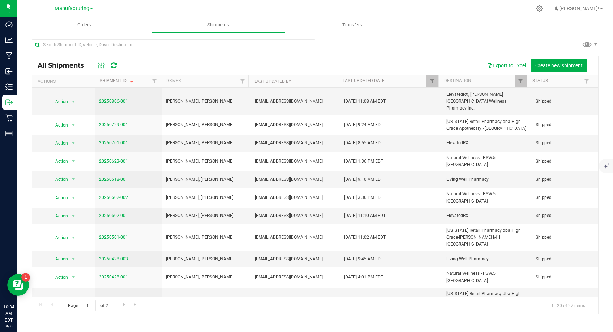
scroll to position [142, 0]
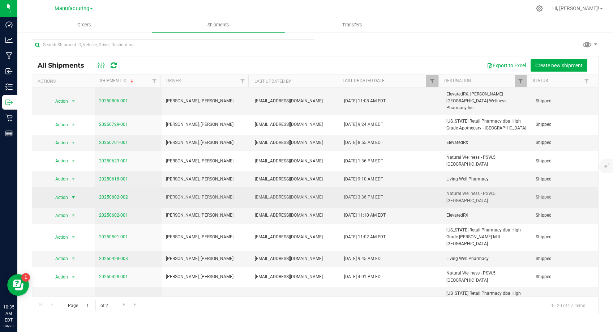
click at [74, 194] on span "select" at bounding box center [73, 197] width 6 height 6
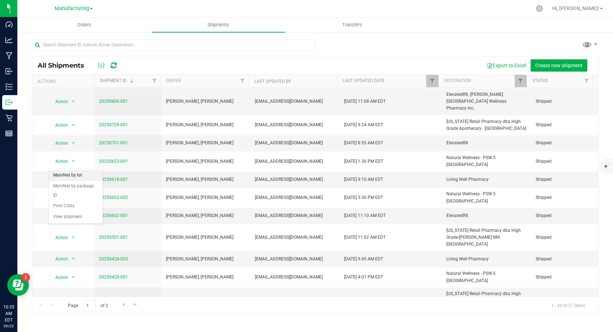
click at [73, 179] on li "Manifest by lot" at bounding box center [76, 175] width 54 height 11
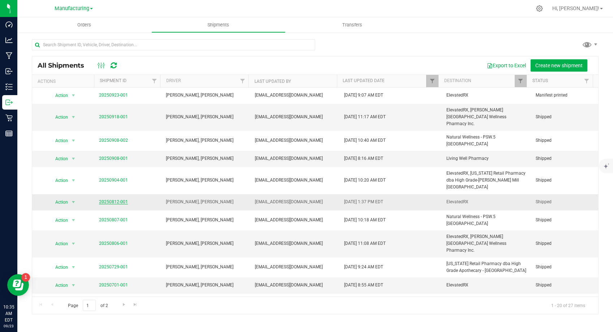
scroll to position [142, 0]
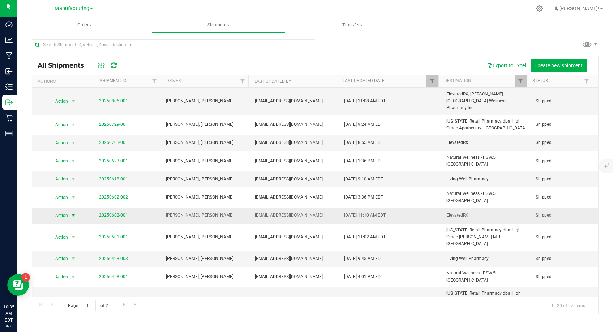
click at [62, 210] on span "Action" at bounding box center [59, 215] width 20 height 10
click at [70, 217] on li "Print COAs" at bounding box center [76, 222] width 54 height 11
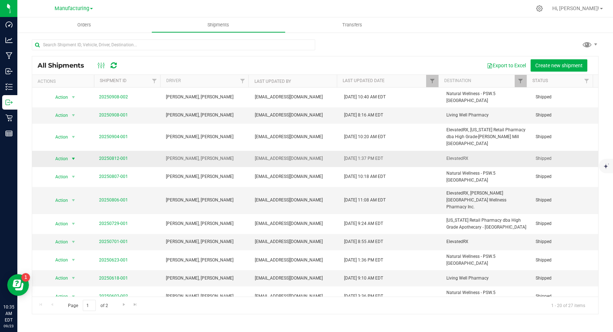
scroll to position [142, 0]
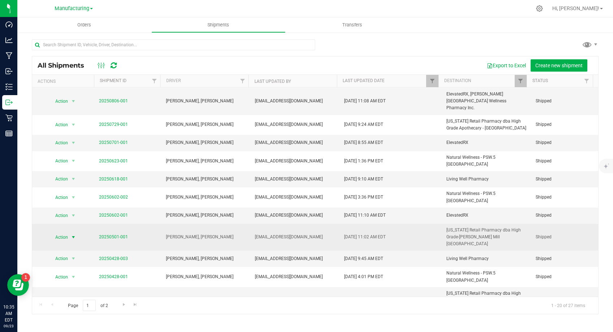
click at [73, 234] on span "select" at bounding box center [73, 237] width 6 height 6
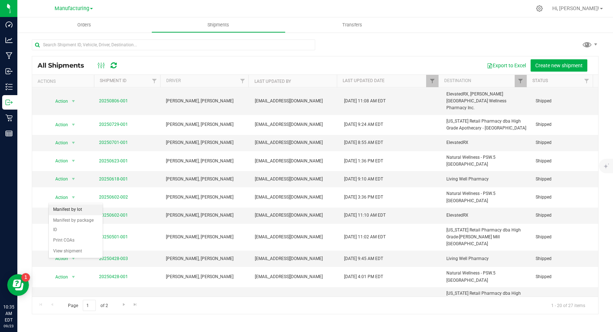
click at [77, 210] on li "Manifest by lot" at bounding box center [76, 209] width 54 height 11
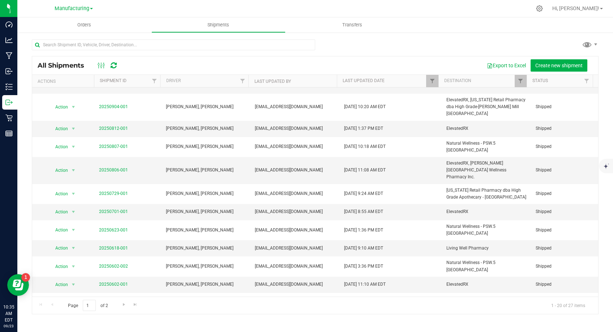
scroll to position [142, 0]
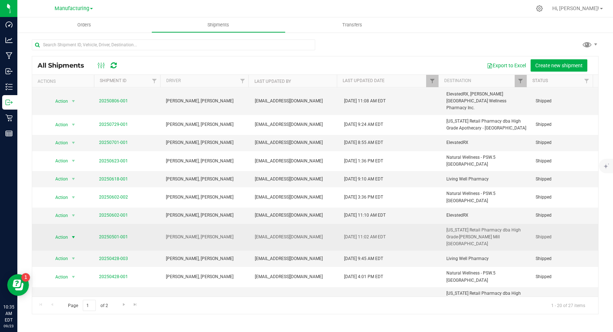
click at [74, 234] on span "select" at bounding box center [73, 237] width 6 height 6
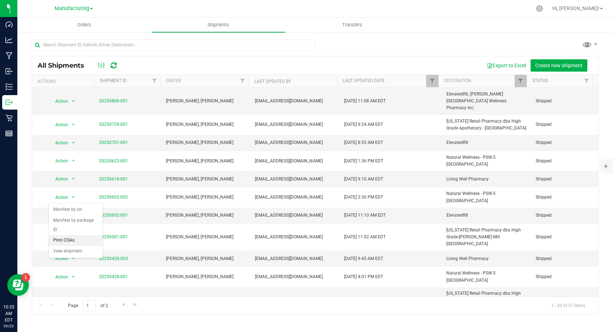
click at [74, 235] on li "Print COAs" at bounding box center [76, 240] width 54 height 11
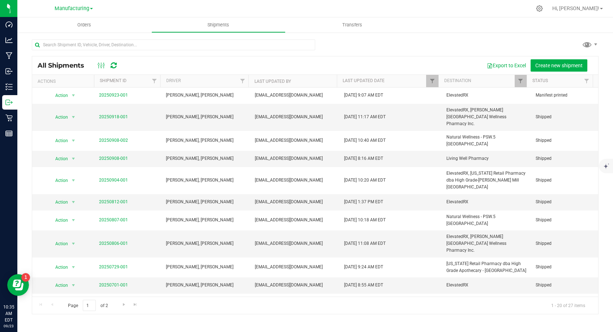
scroll to position [142, 0]
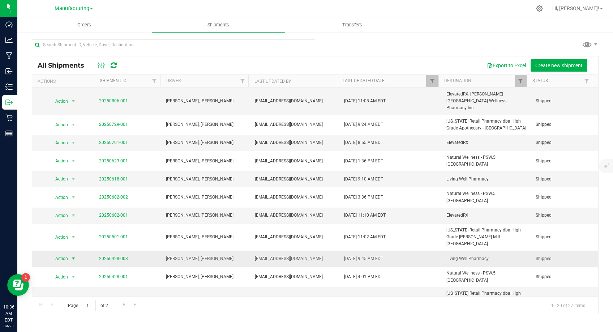
click at [72, 256] on span "select" at bounding box center [73, 259] width 6 height 6
click at [71, 228] on li "Manifest by lot" at bounding box center [76, 227] width 54 height 11
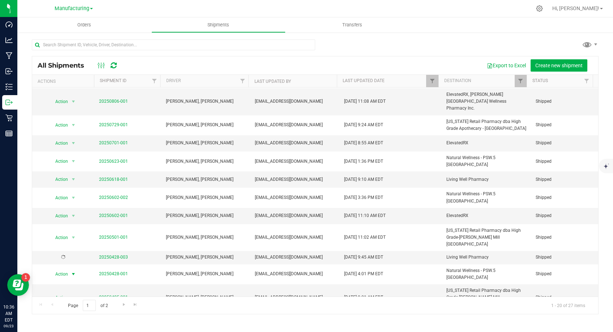
scroll to position [139, 0]
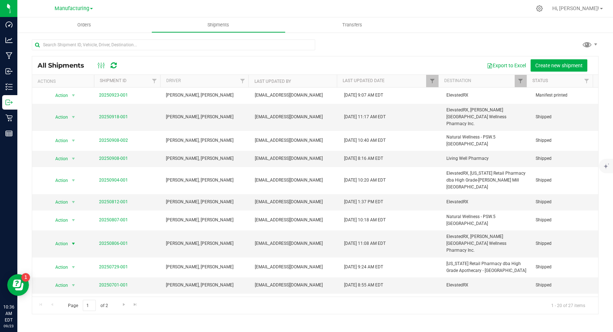
scroll to position [142, 0]
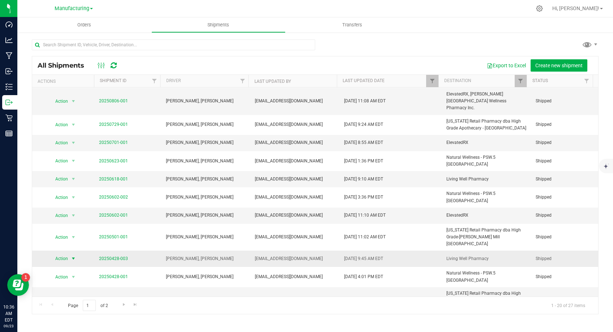
click at [72, 256] on span "select" at bounding box center [73, 259] width 6 height 6
click at [74, 253] on li "Print COAs" at bounding box center [76, 258] width 54 height 11
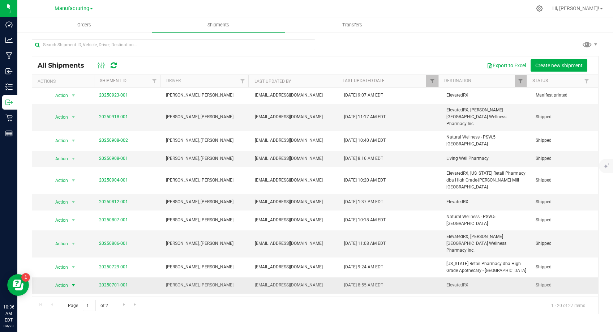
scroll to position [142, 0]
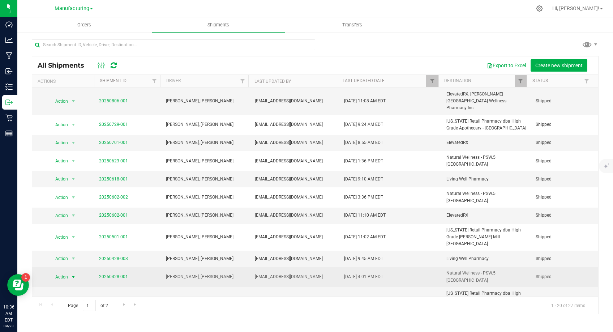
click at [72, 274] on span "select" at bounding box center [73, 277] width 6 height 6
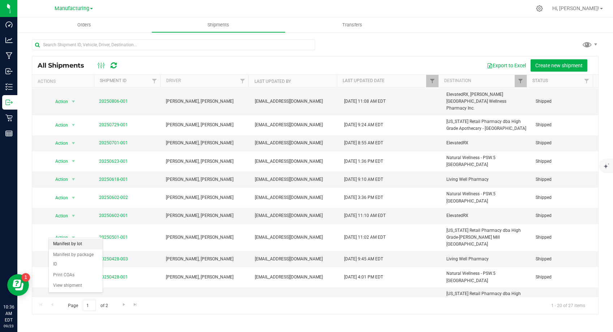
click at [72, 244] on li "Manifest by lot" at bounding box center [76, 244] width 54 height 11
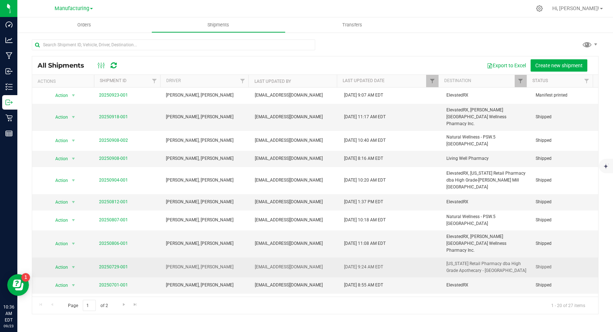
scroll to position [142, 0]
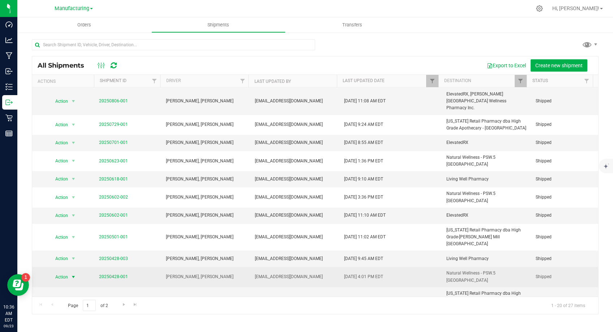
click at [71, 274] on span "select" at bounding box center [73, 277] width 6 height 6
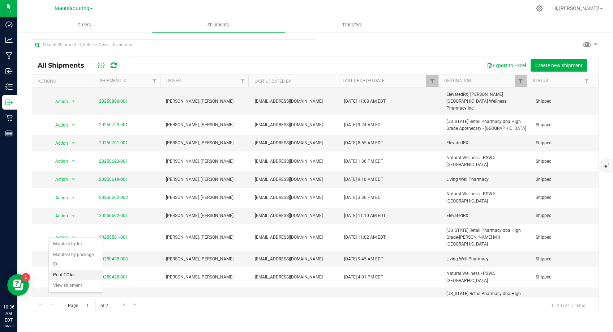
click at [74, 270] on li "Print COAs" at bounding box center [76, 275] width 54 height 11
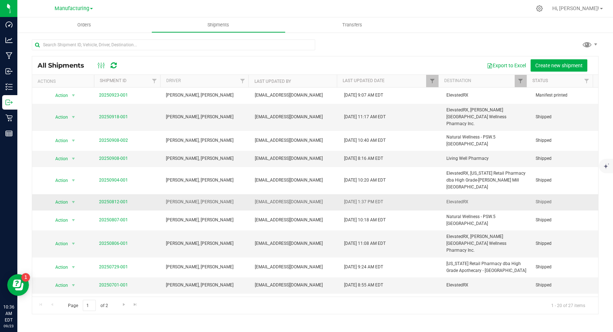
scroll to position [142, 0]
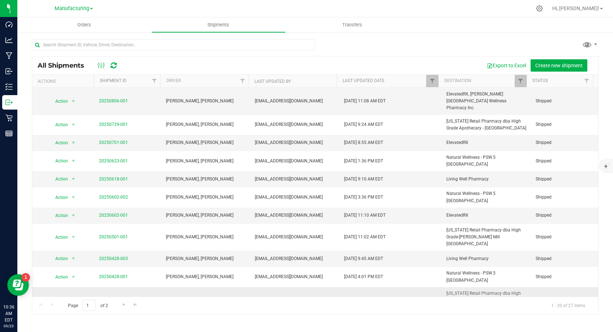
click at [74, 297] on span "select" at bounding box center [73, 300] width 6 height 6
click at [70, 261] on li "Manifest by lot" at bounding box center [76, 262] width 54 height 11
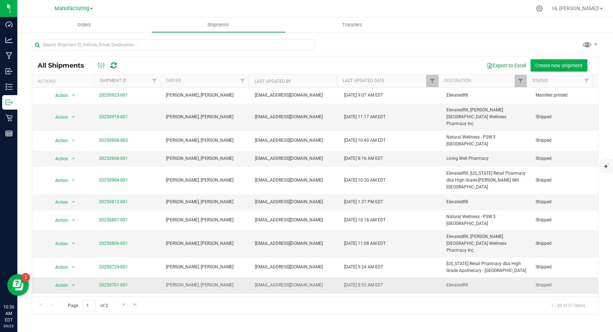
scroll to position [142, 0]
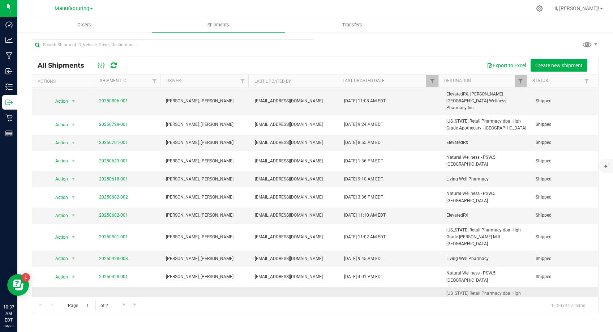
click at [73, 297] on span "select" at bounding box center [73, 300] width 6 height 6
click at [71, 288] on li "Print COAs" at bounding box center [76, 293] width 54 height 11
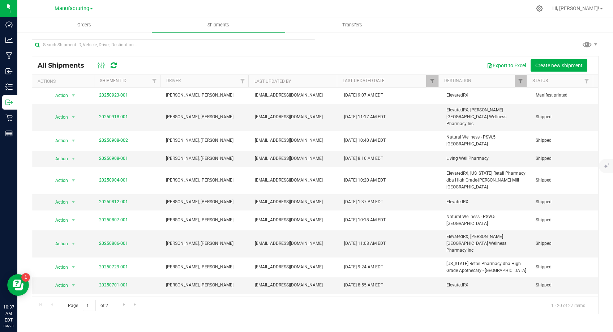
scroll to position [142, 0]
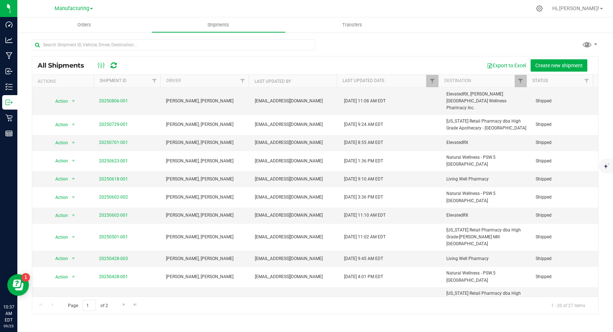
click at [74, 324] on span "select" at bounding box center [73, 327] width 6 height 6
click at [70, 282] on li "Manifest by lot" at bounding box center [76, 282] width 54 height 11
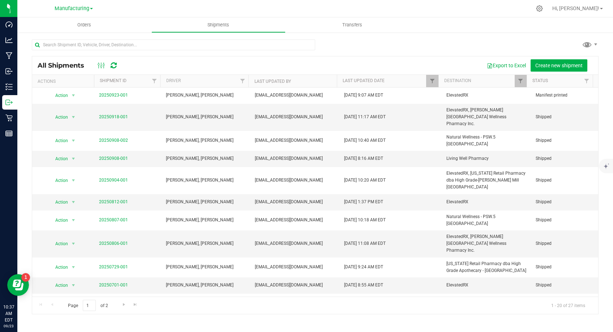
scroll to position [142, 0]
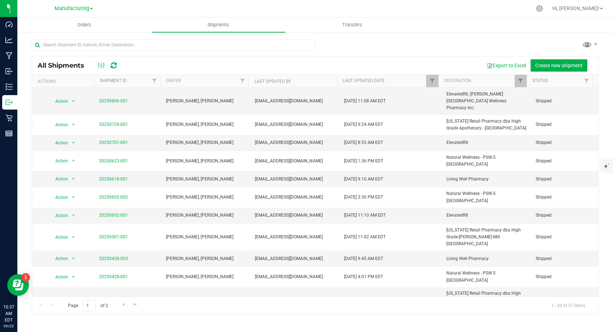
click at [74, 324] on span "select" at bounding box center [73, 327] width 6 height 6
click at [71, 308] on li "Print COAs" at bounding box center [76, 313] width 54 height 11
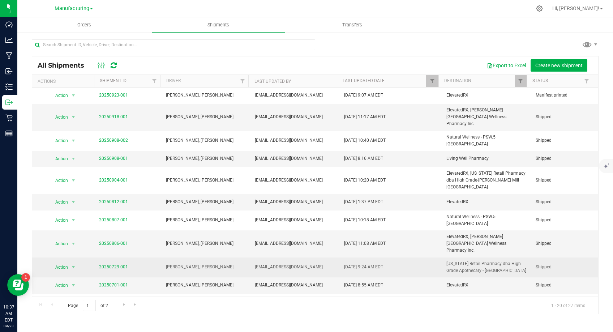
scroll to position [142, 0]
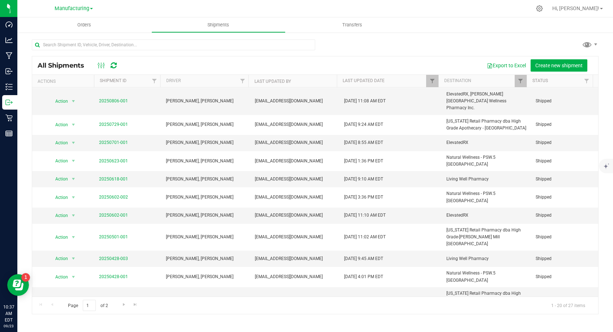
click at [85, 244] on li "Manifest by lot" at bounding box center [76, 244] width 54 height 11
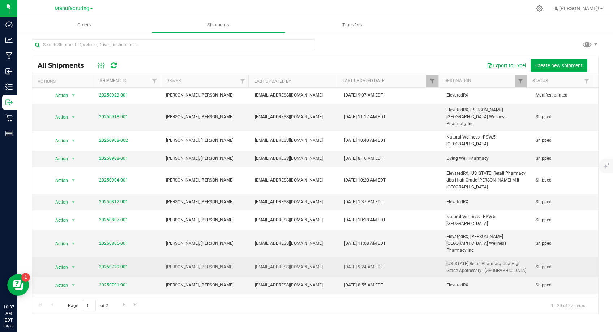
scroll to position [142, 0]
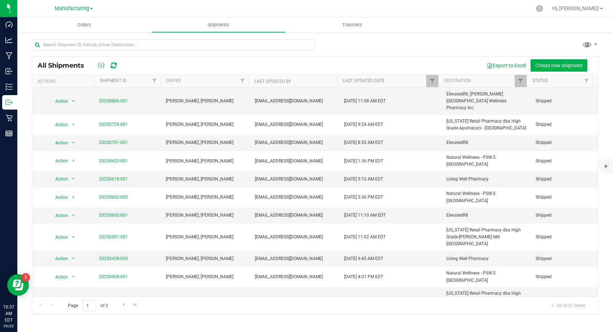
drag, startPoint x: 77, startPoint y: 272, endPoint x: 75, endPoint y: 262, distance: 10.7
click at [75, 262] on ul "Manifest by lot Manifest by package ID Print COAs View shipment" at bounding box center [76, 265] width 54 height 52
click at [75, 269] on li "Print COAs" at bounding box center [76, 274] width 54 height 11
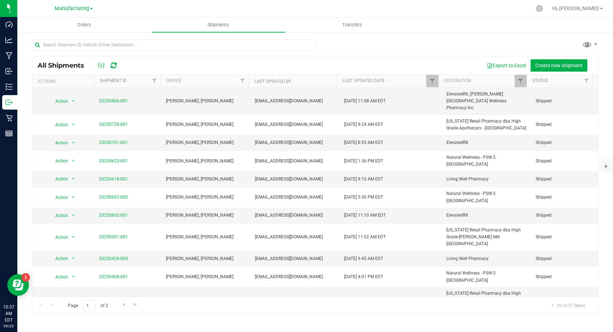
scroll to position [139, 0]
